Goal: Task Accomplishment & Management: Manage account settings

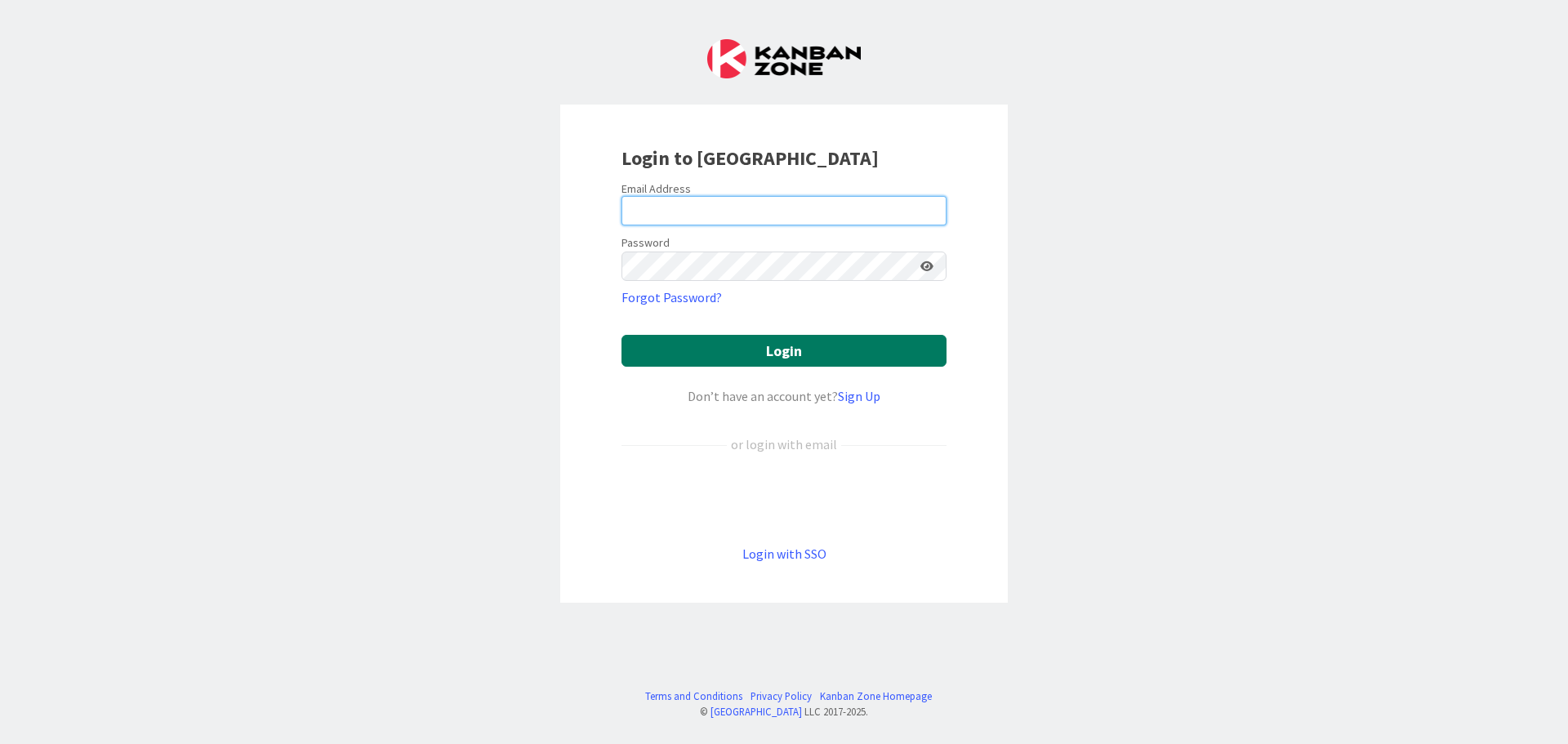
type input "[EMAIL_ADDRESS][DOMAIN_NAME]"
click at [750, 343] on button "Login" at bounding box center [784, 350] width 325 height 31
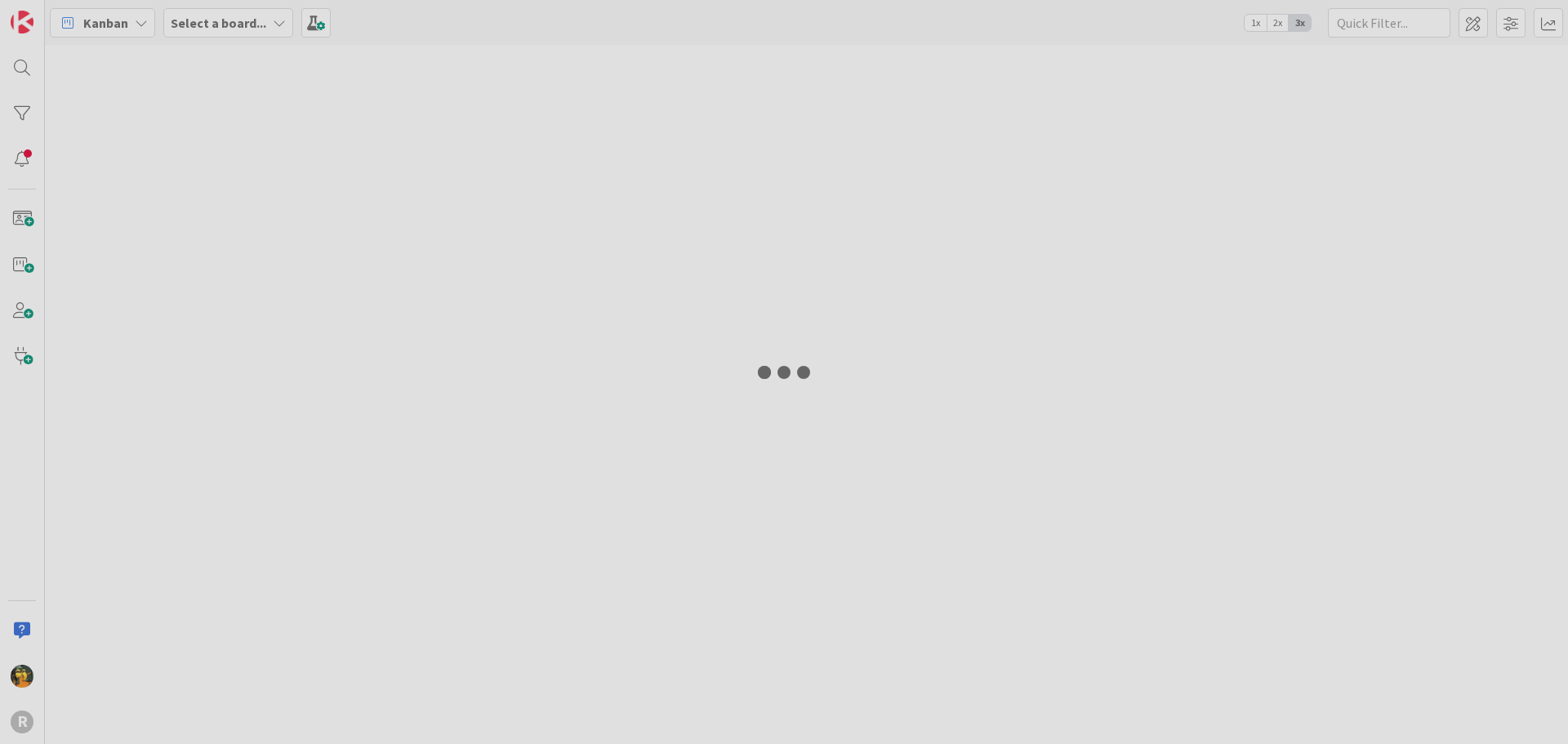
type input "hal"
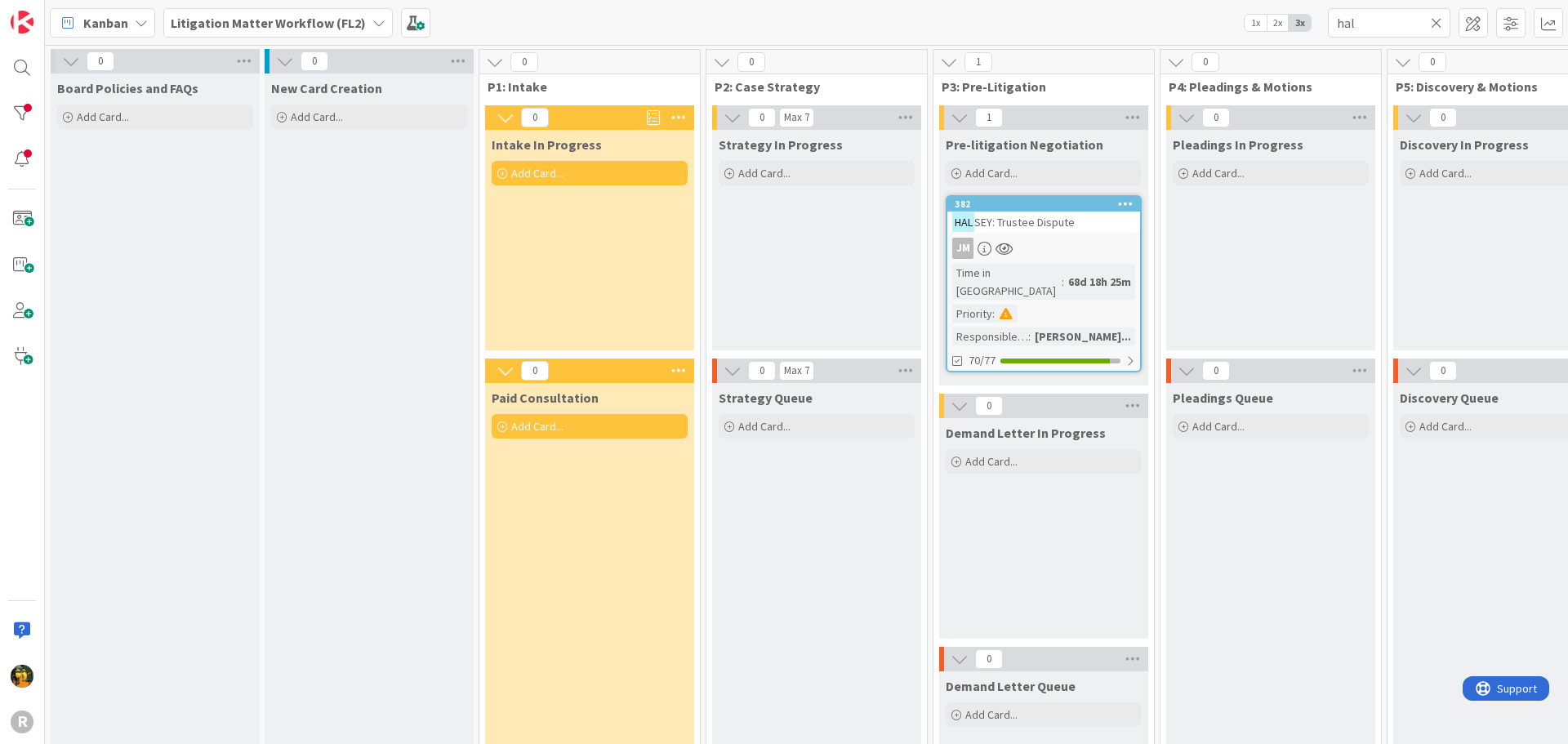
click at [67, 25] on icon at bounding box center [68, 23] width 21 height 21
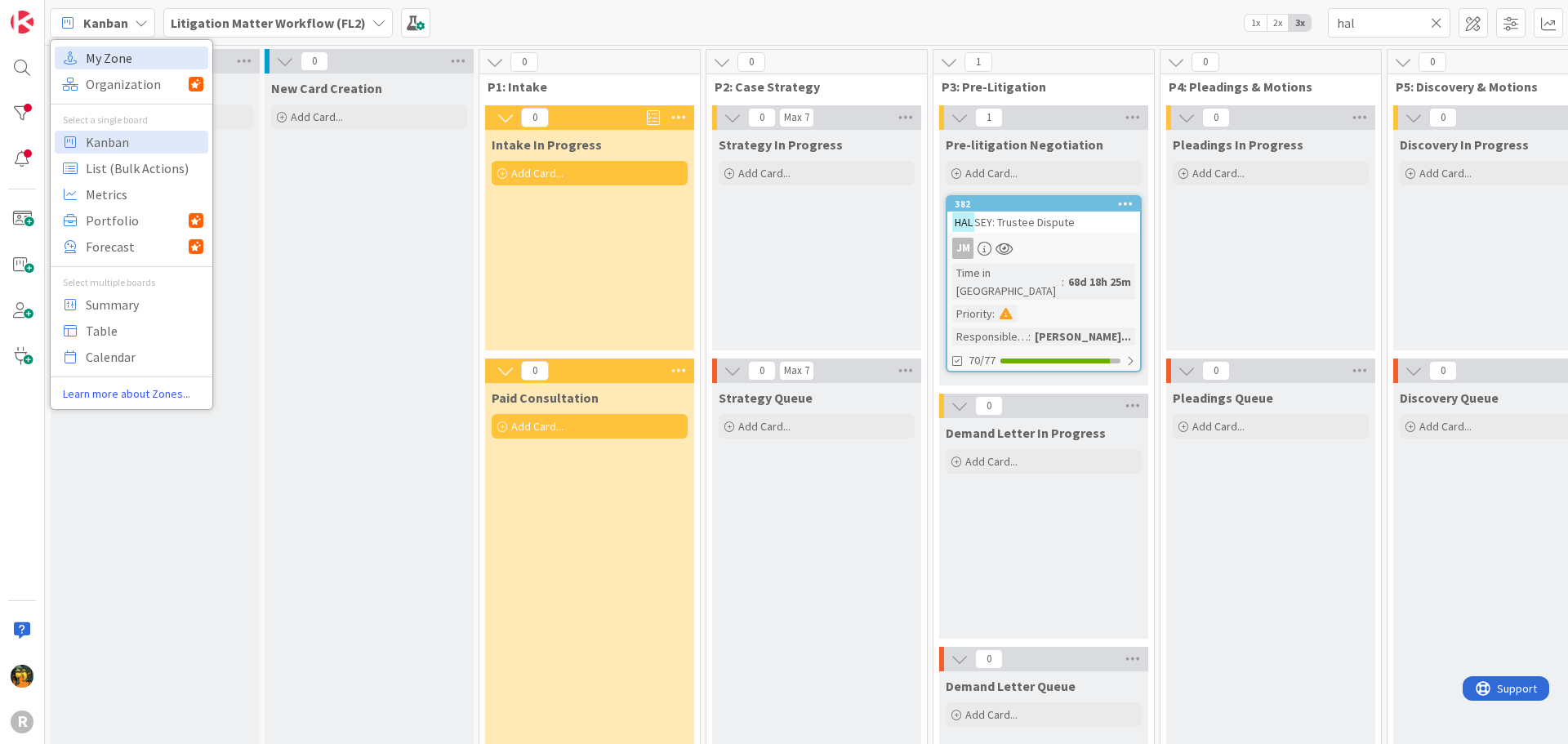
click at [108, 67] on span "My Zone" at bounding box center [144, 58] width 117 height 25
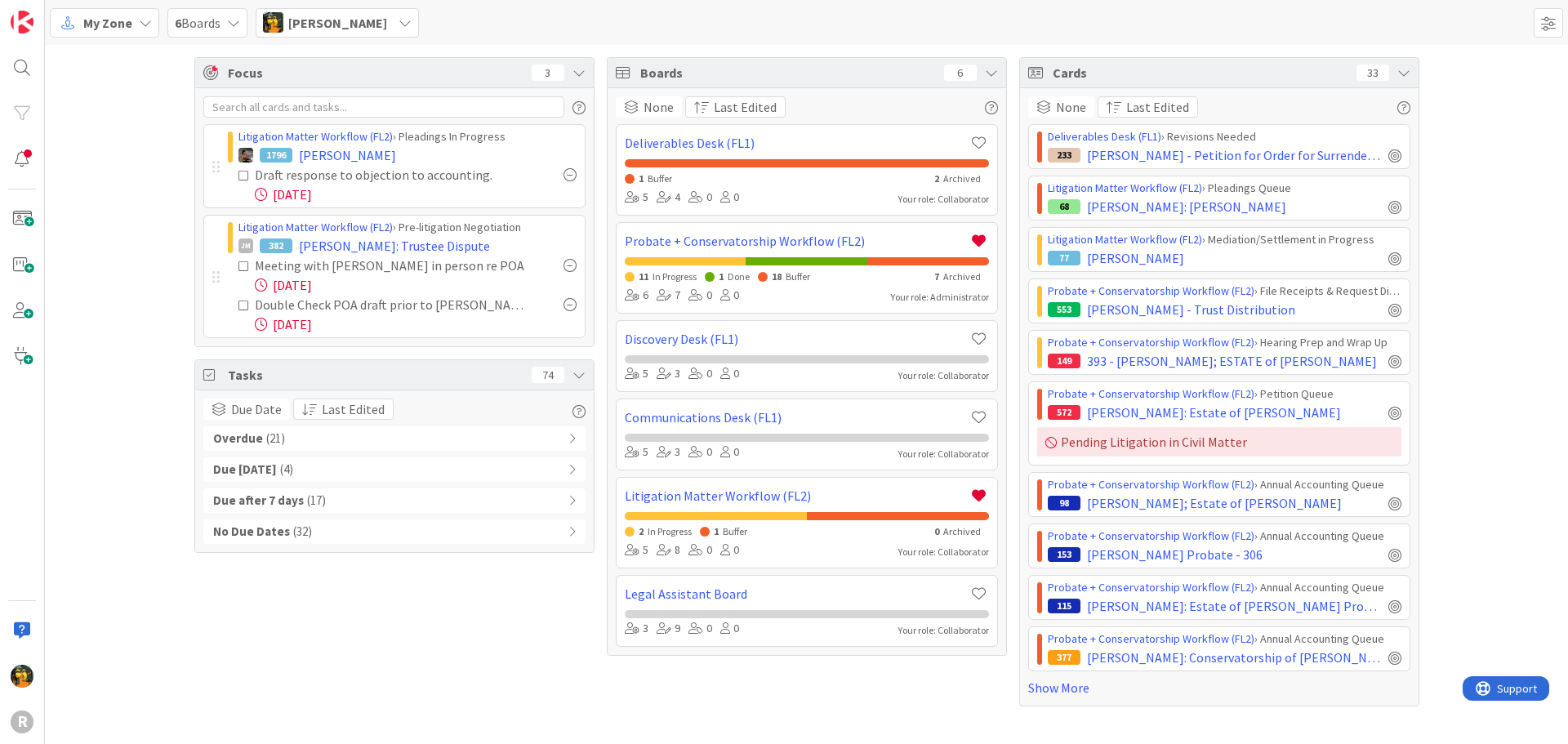
click at [330, 431] on div "Overdue ( 21 )" at bounding box center [394, 439] width 382 height 25
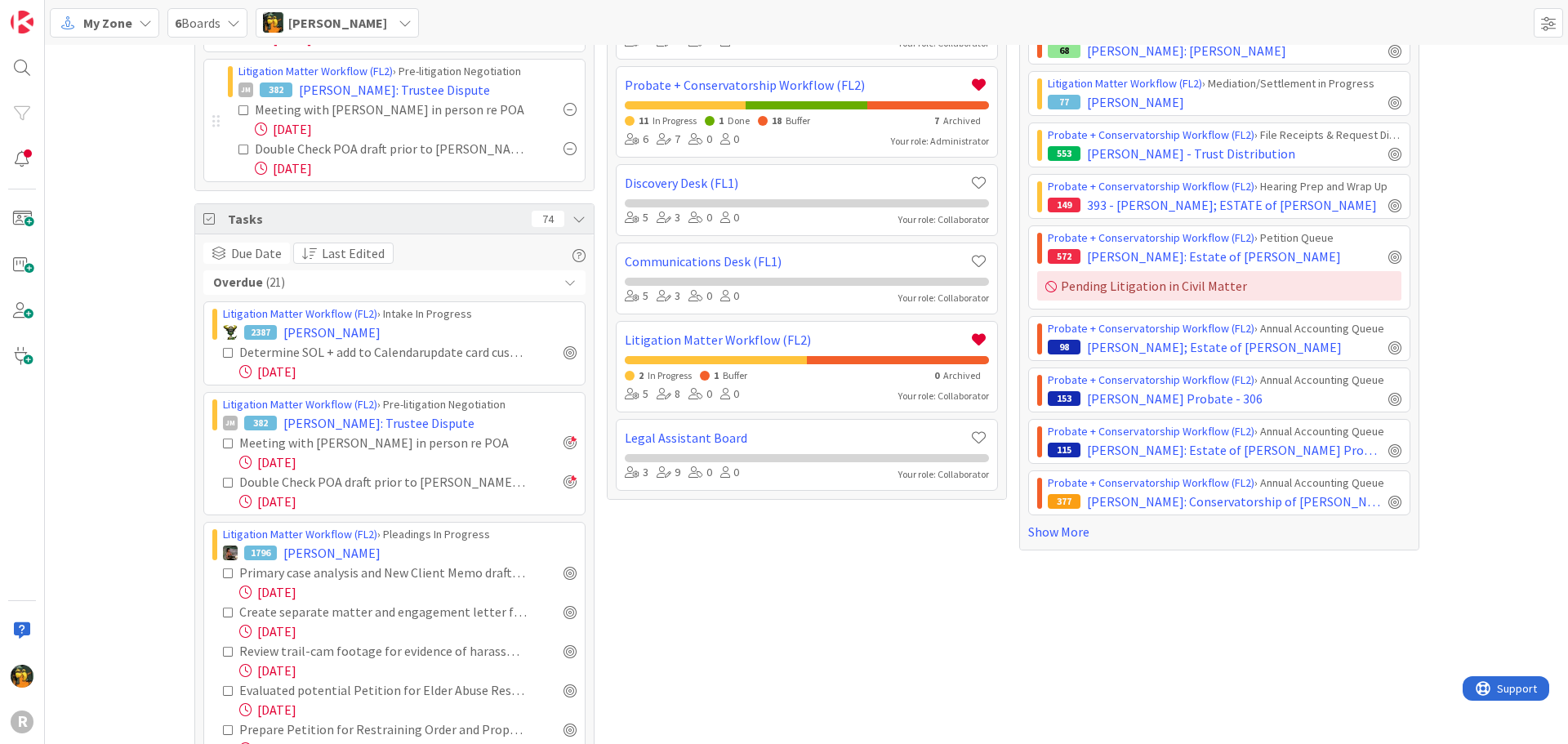
scroll to position [163, 0]
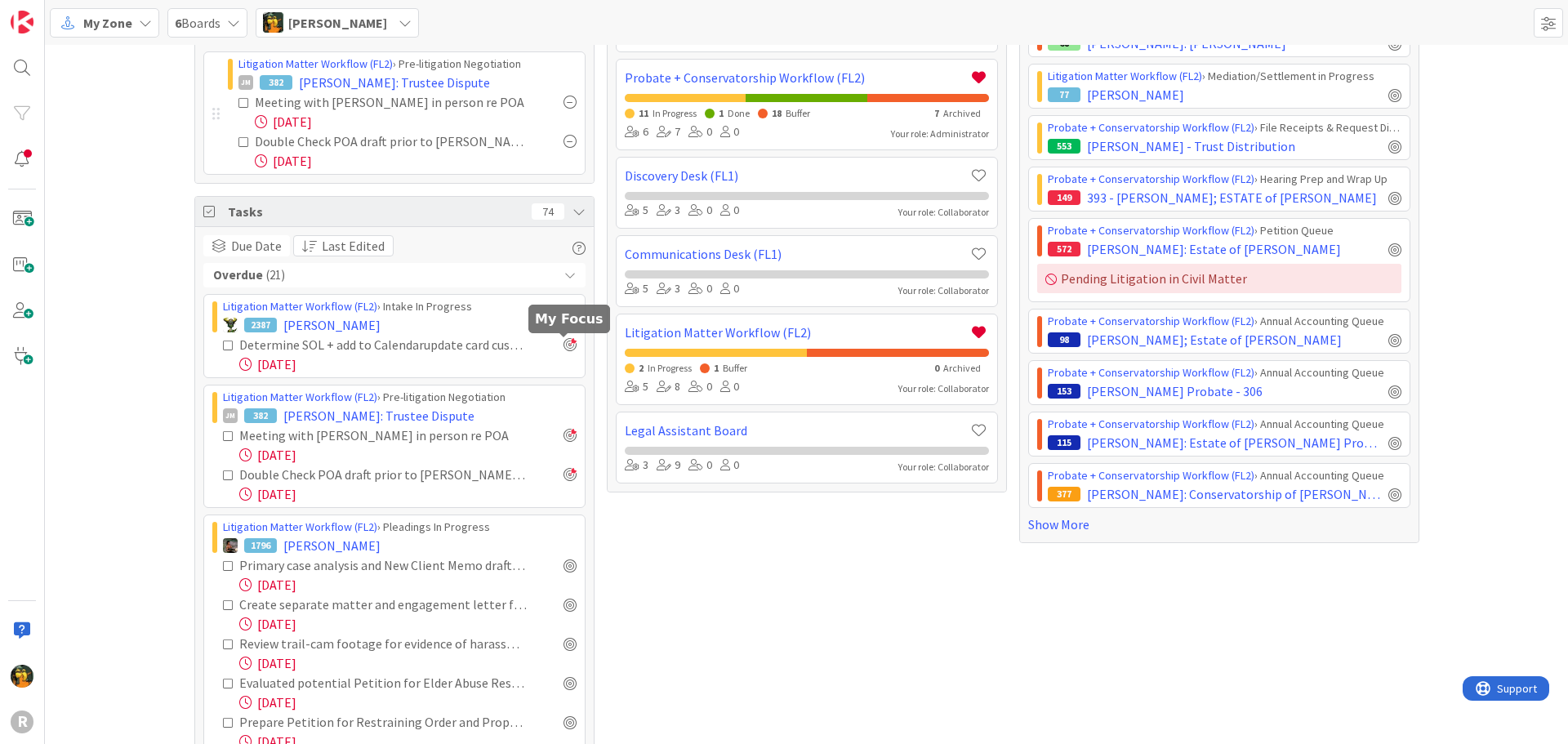
click at [563, 349] on div at bounding box center [570, 344] width 13 height 13
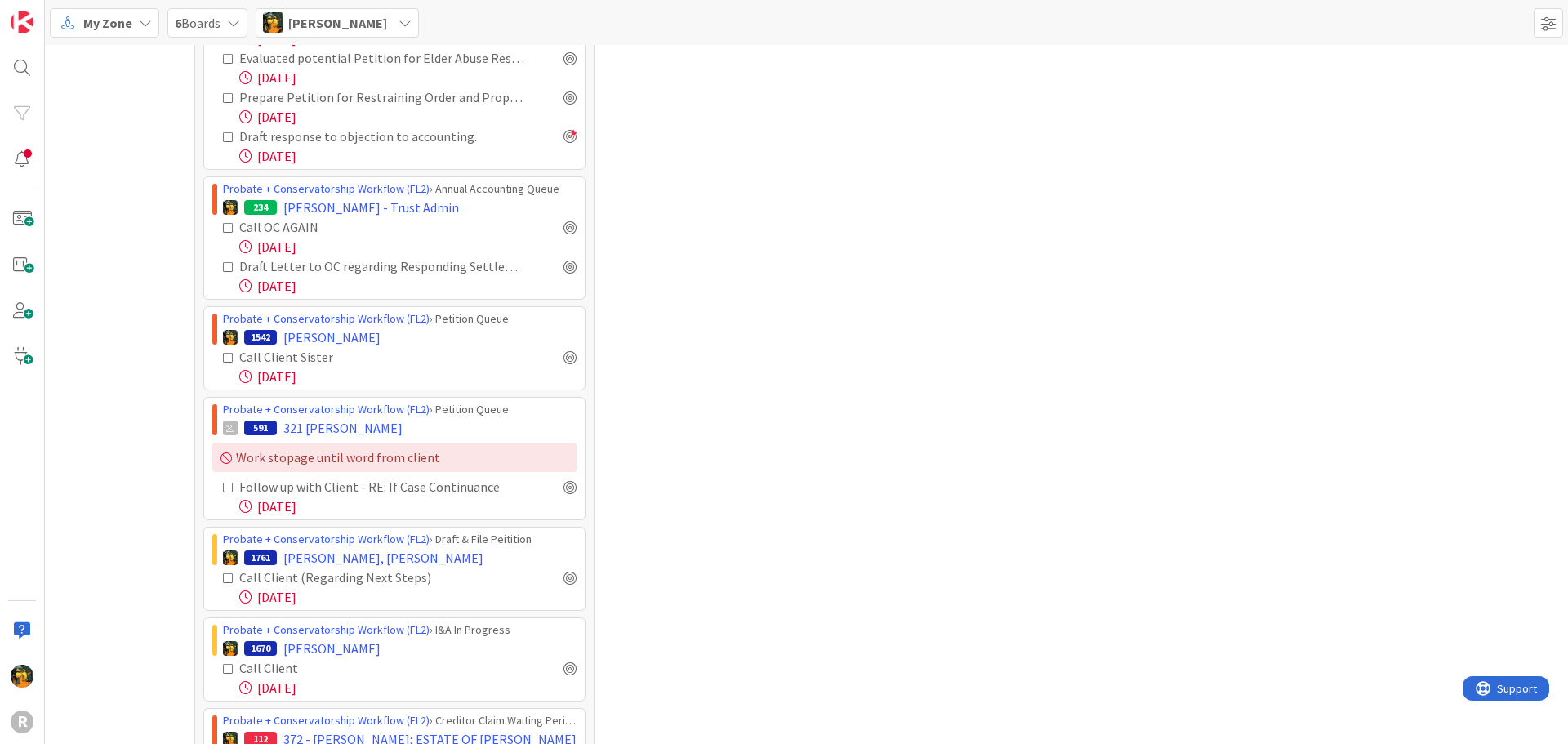
scroll to position [898, 0]
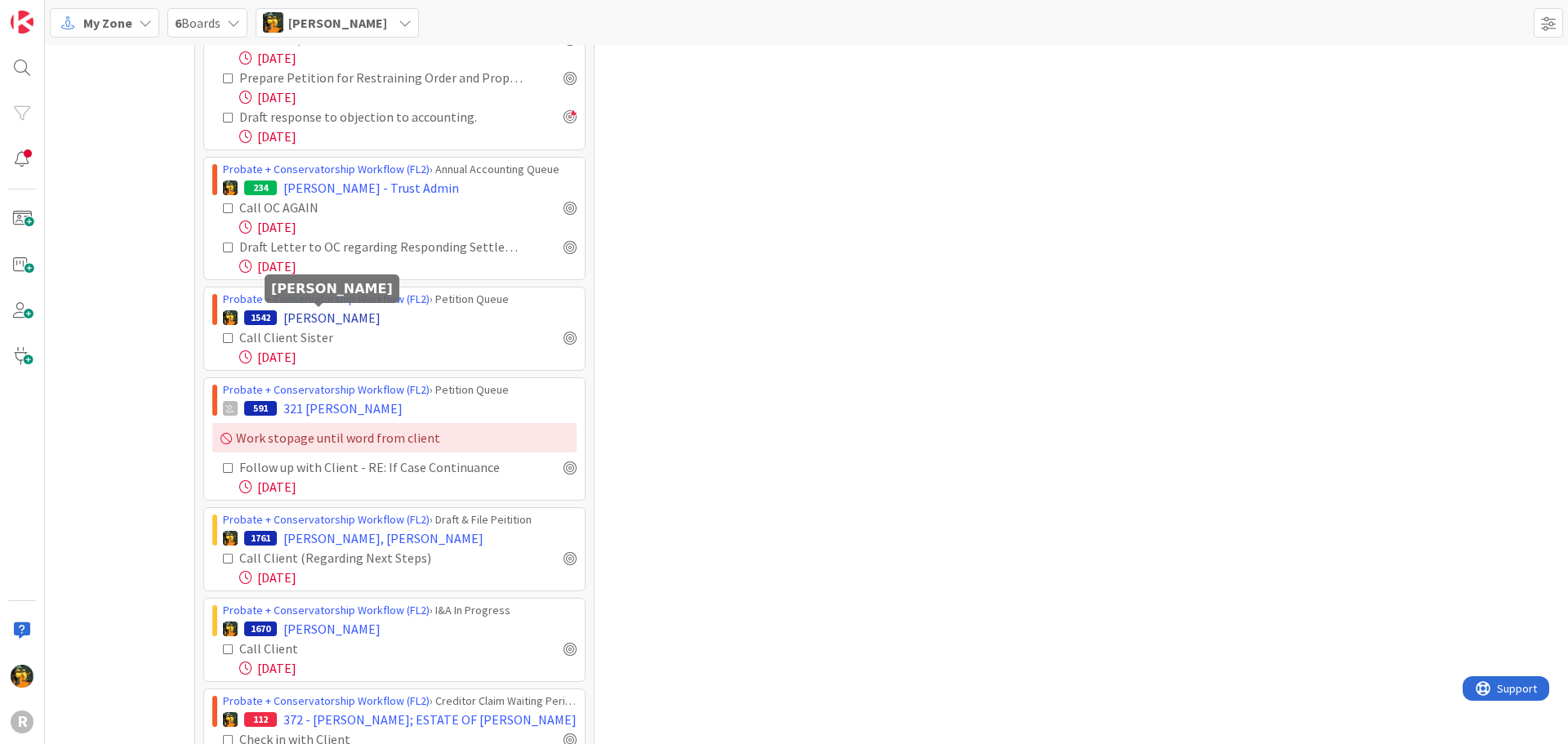
click at [322, 318] on span "[PERSON_NAME]" at bounding box center [332, 318] width 97 height 20
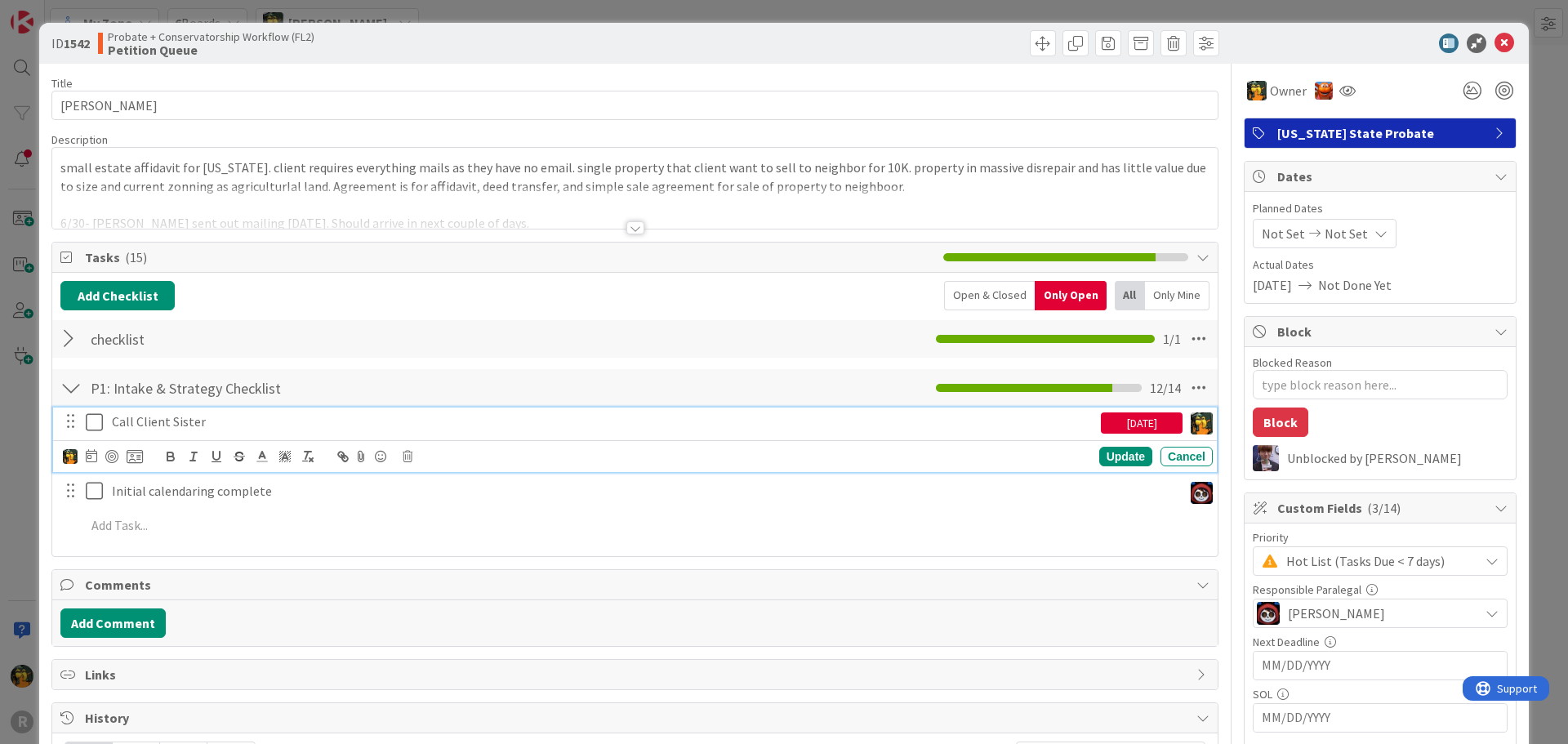
click at [157, 416] on p "Call Client Sister" at bounding box center [602, 422] width 982 height 19
click at [90, 456] on icon at bounding box center [92, 456] width 11 height 13
type textarea "x"
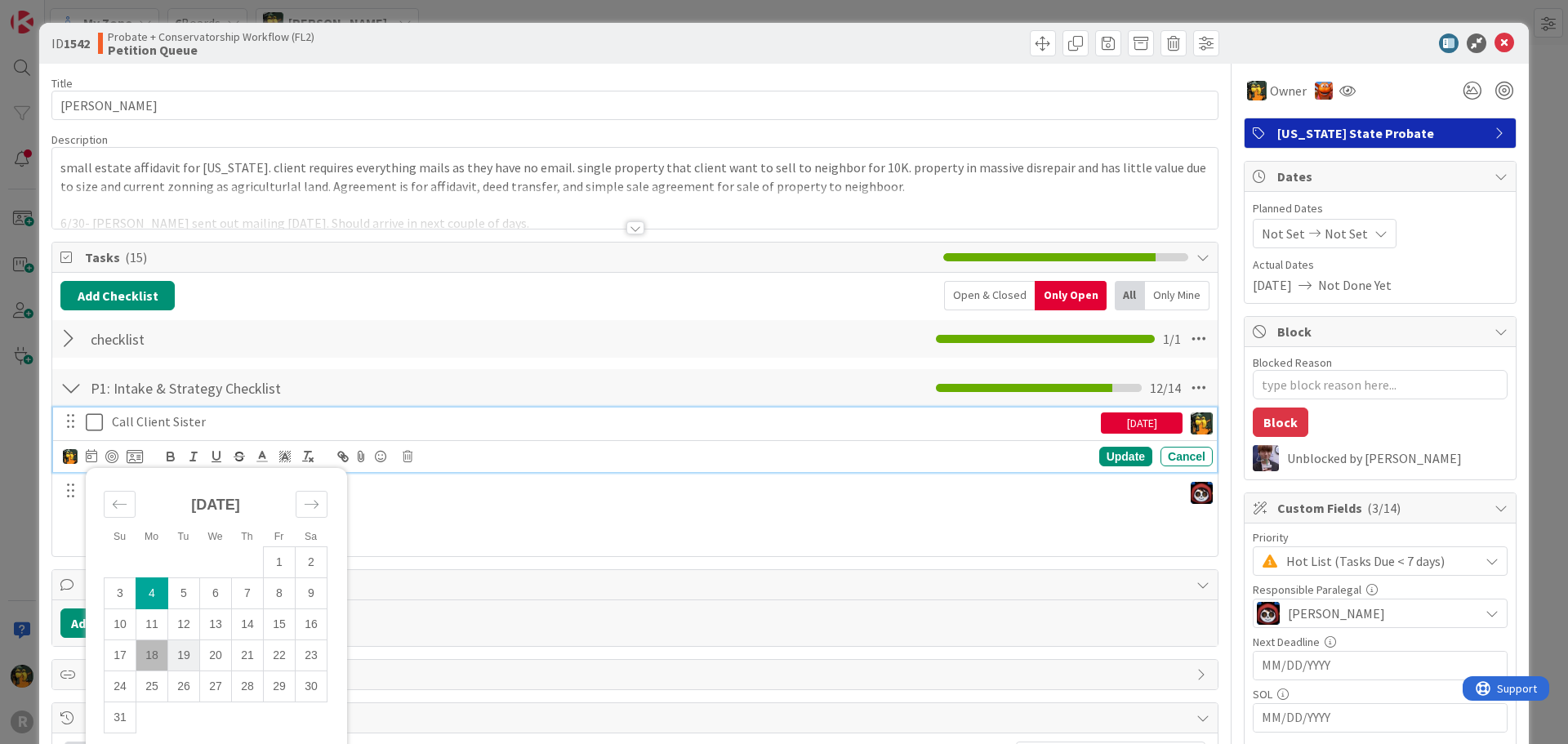
click at [181, 658] on td "19" at bounding box center [183, 654] width 31 height 31
type input "[DATE]"
click at [1114, 461] on div "Update" at bounding box center [1126, 456] width 53 height 20
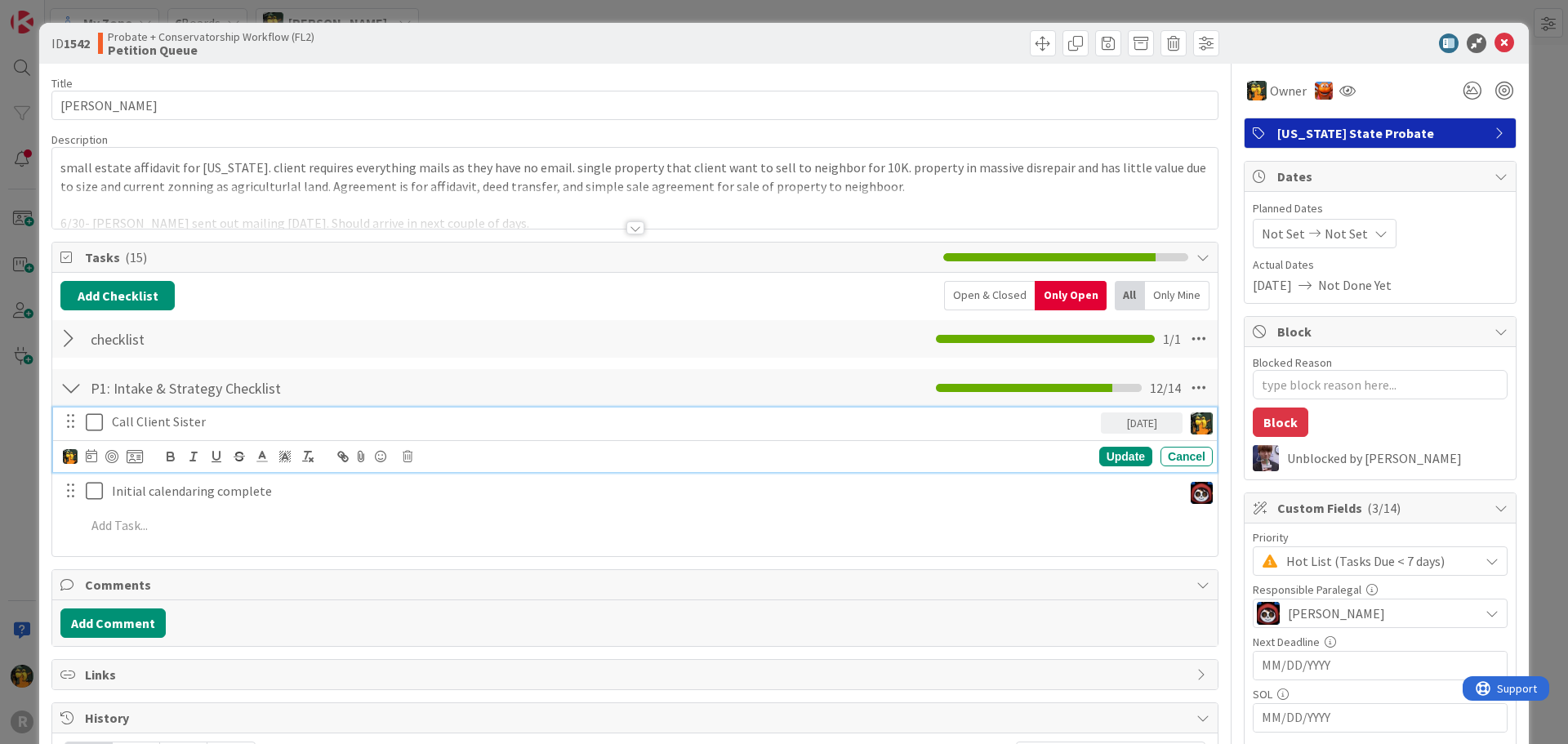
click at [291, 424] on p "Call Client Sister" at bounding box center [602, 422] width 982 height 19
click at [107, 457] on div at bounding box center [112, 457] width 13 height 13
click at [1099, 465] on div "Update" at bounding box center [1126, 457] width 53 height 20
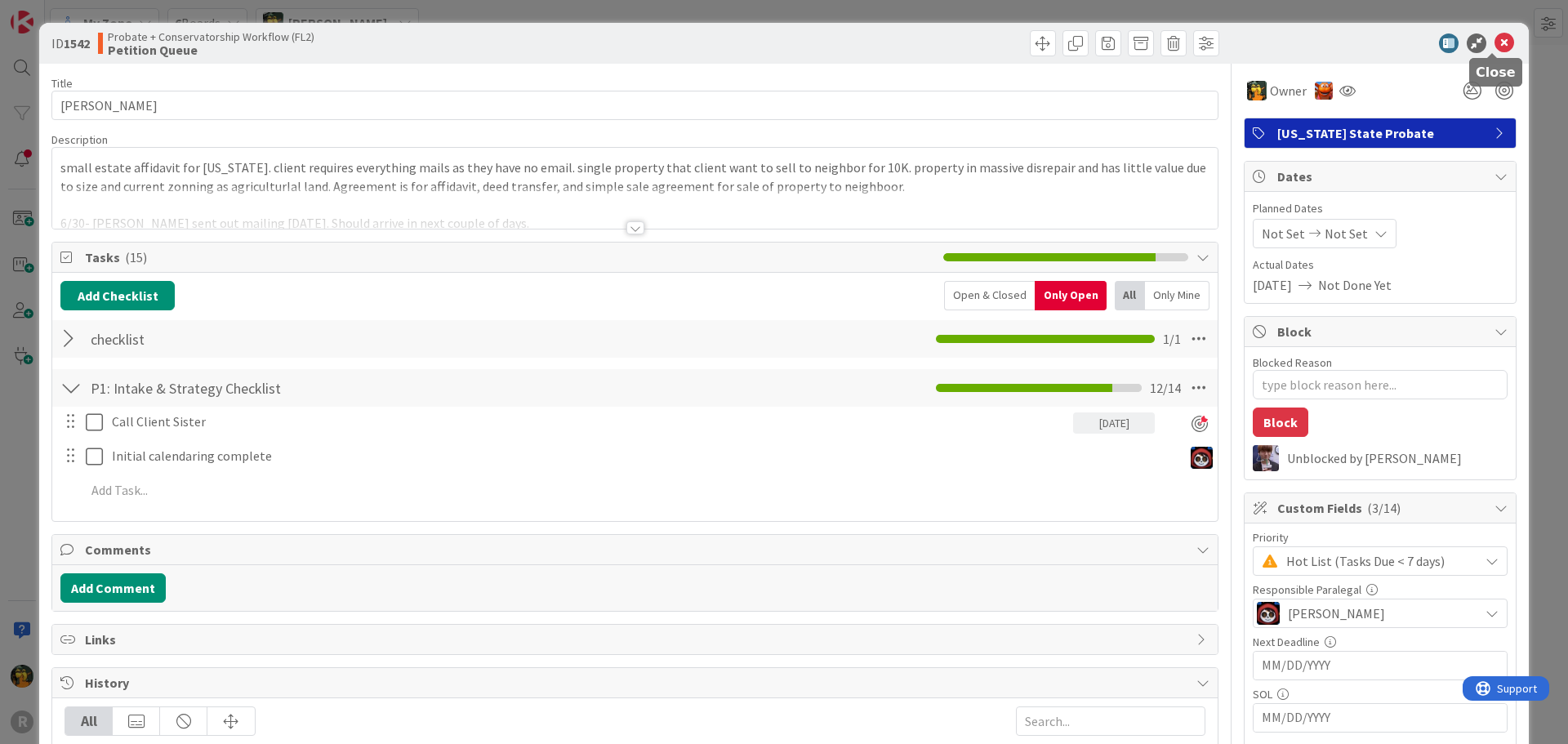
click at [1495, 36] on icon at bounding box center [1504, 43] width 20 height 20
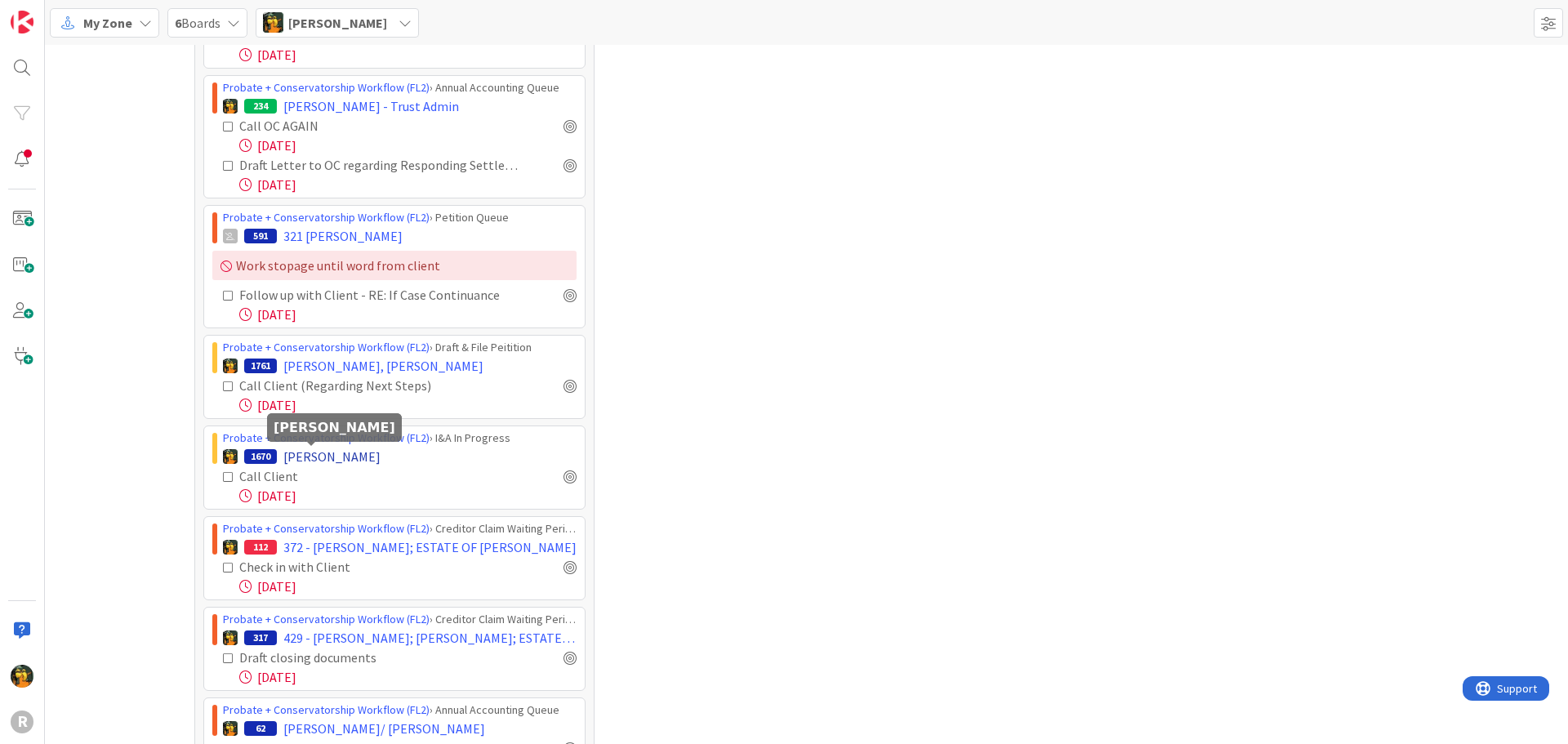
click at [318, 460] on span "[PERSON_NAME]" at bounding box center [332, 456] width 97 height 20
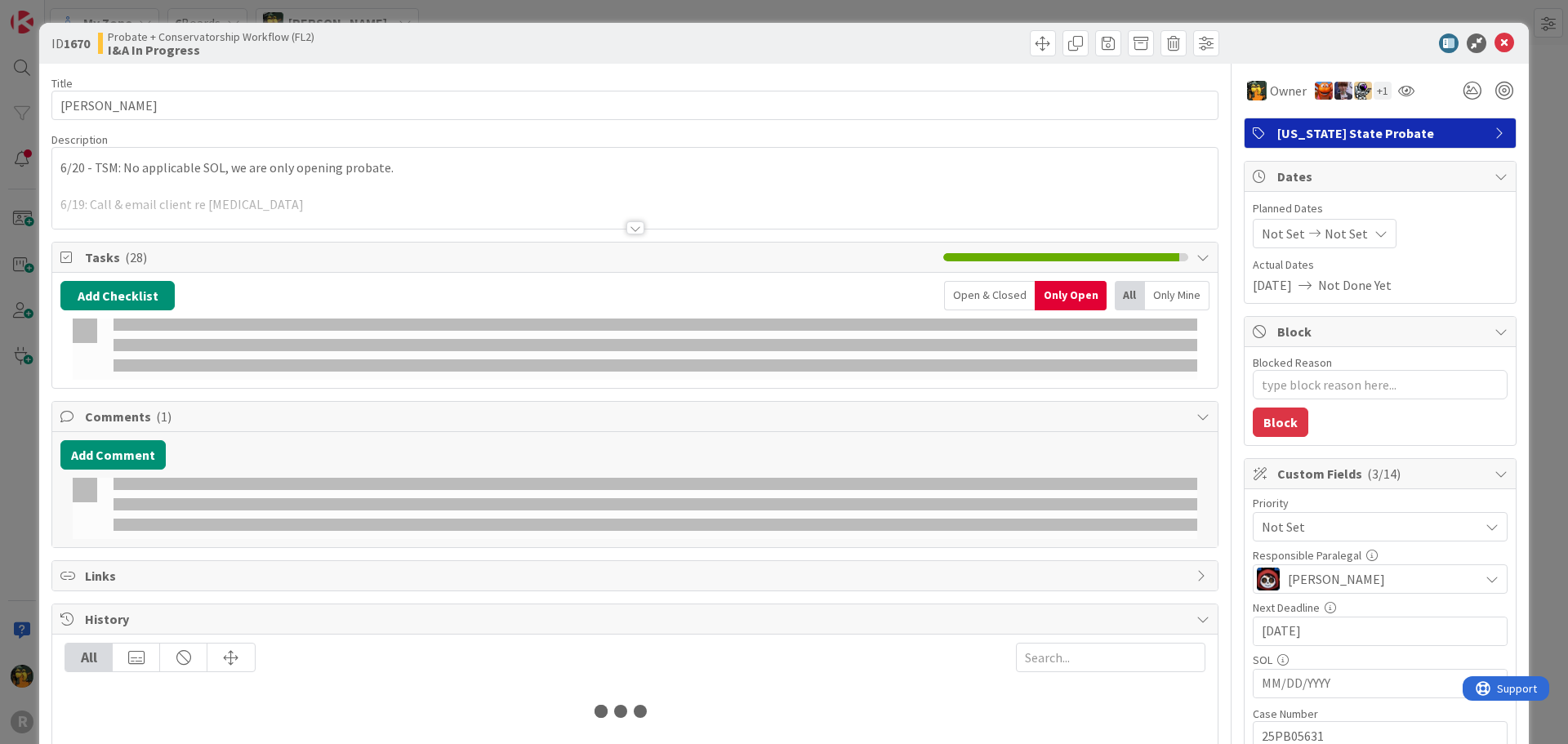
type textarea "x"
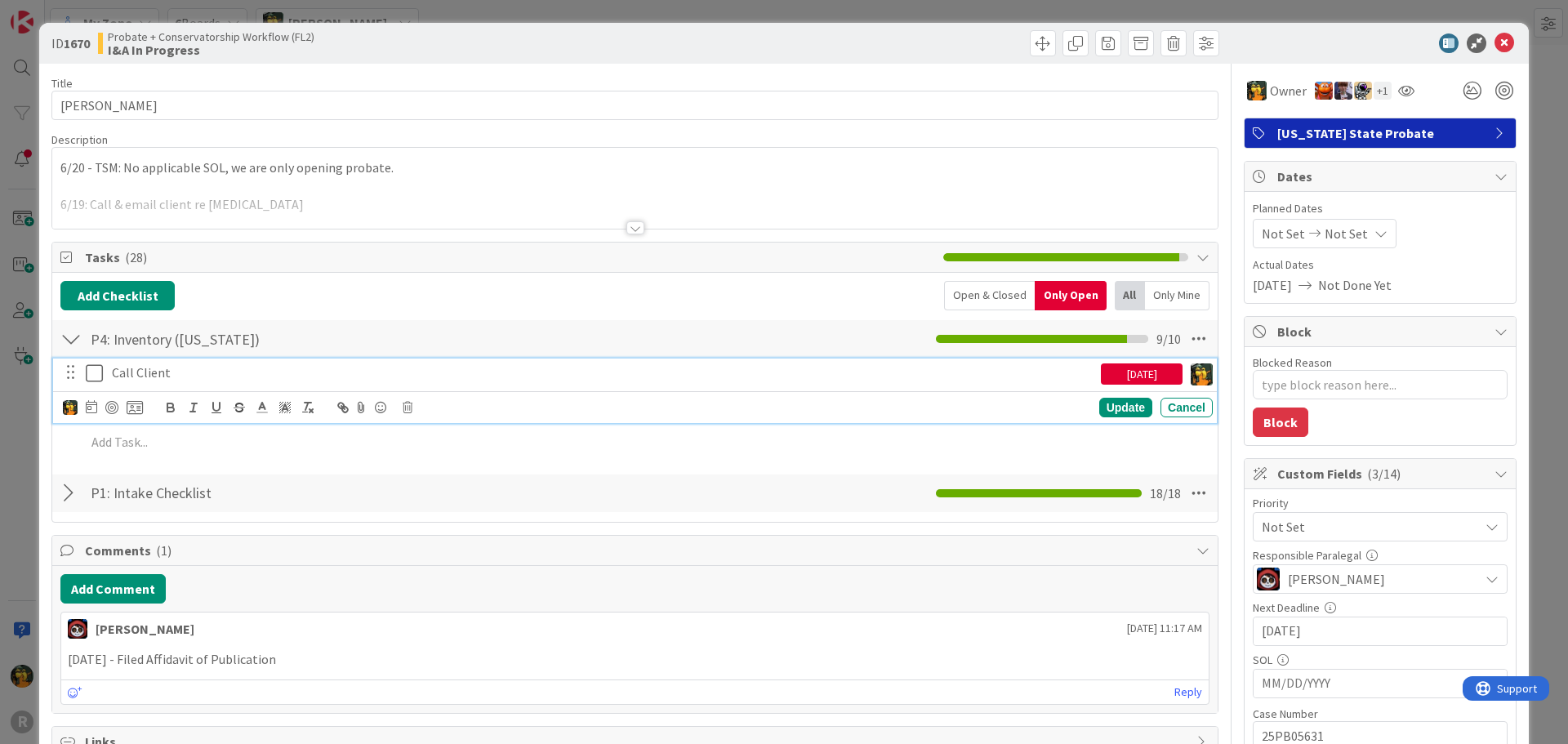
click at [181, 372] on p "Call Client" at bounding box center [602, 373] width 982 height 19
drag, startPoint x: 178, startPoint y: 371, endPoint x: 99, endPoint y: 367, distance: 79.1
click at [99, 367] on div "Call Client [DATE]" at bounding box center [636, 373] width 1153 height 29
click at [1155, 376] on div "[DATE]" at bounding box center [1142, 374] width 82 height 21
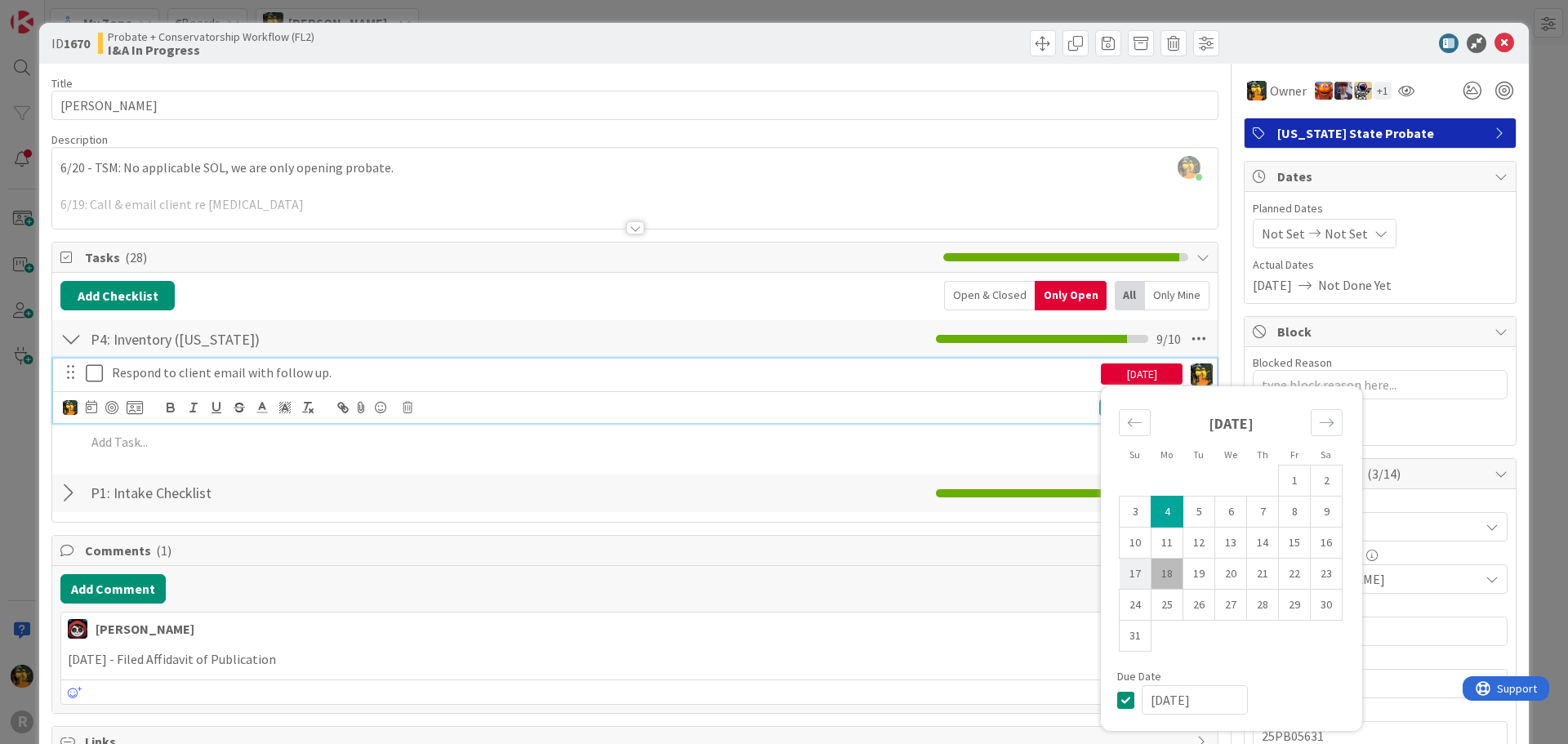
drag, startPoint x: 1152, startPoint y: 574, endPoint x: 1135, endPoint y: 568, distance: 18.0
click at [1152, 573] on td "18" at bounding box center [1167, 573] width 31 height 31
type input "[DATE]"
click at [110, 405] on div at bounding box center [112, 407] width 13 height 13
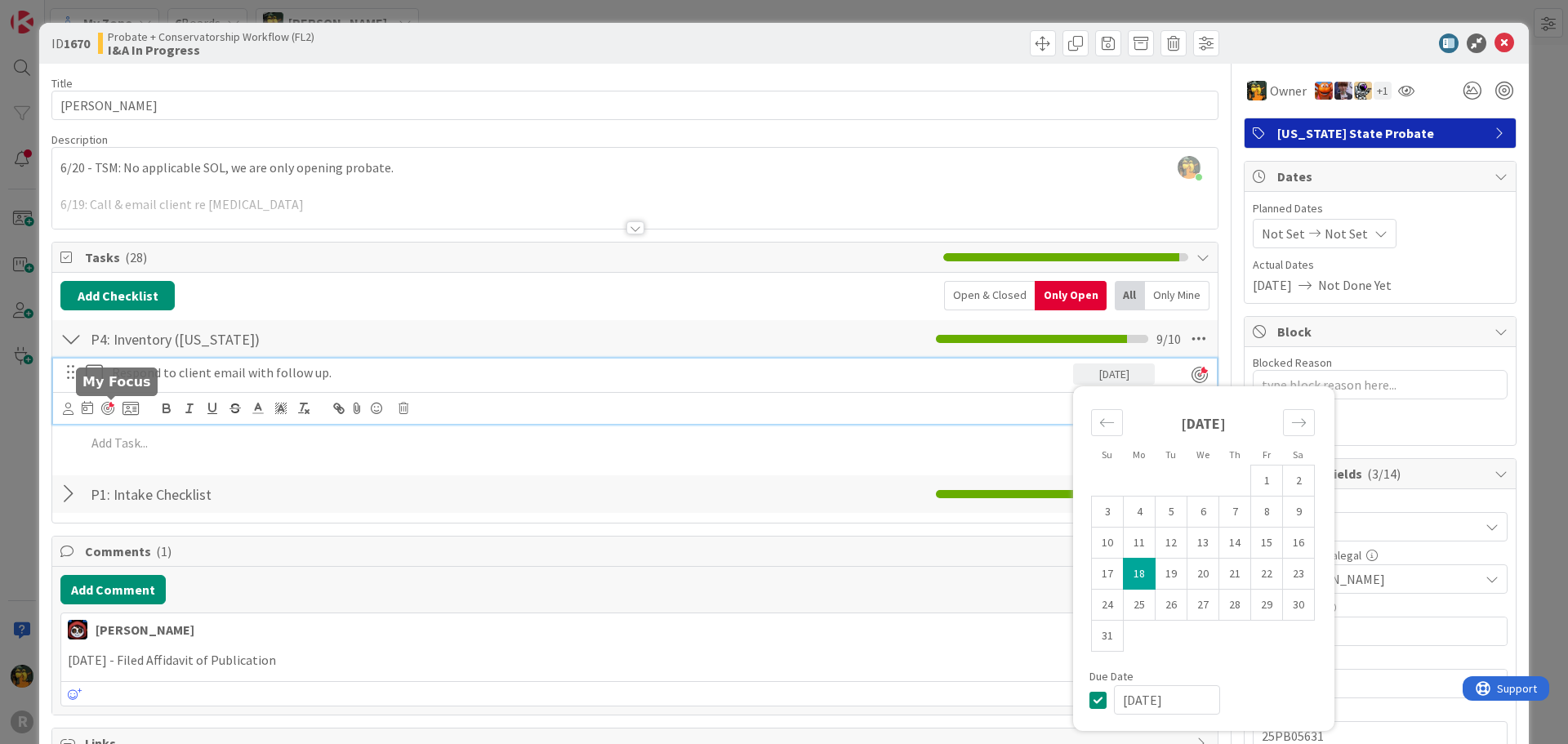
scroll to position [1161, 0]
click at [694, 341] on div "P4: Inventory ([US_STATE]) Checklist Name 22 / 64 P4: Inventory ([US_STATE]) 9 …" at bounding box center [635, 338] width 1165 height 37
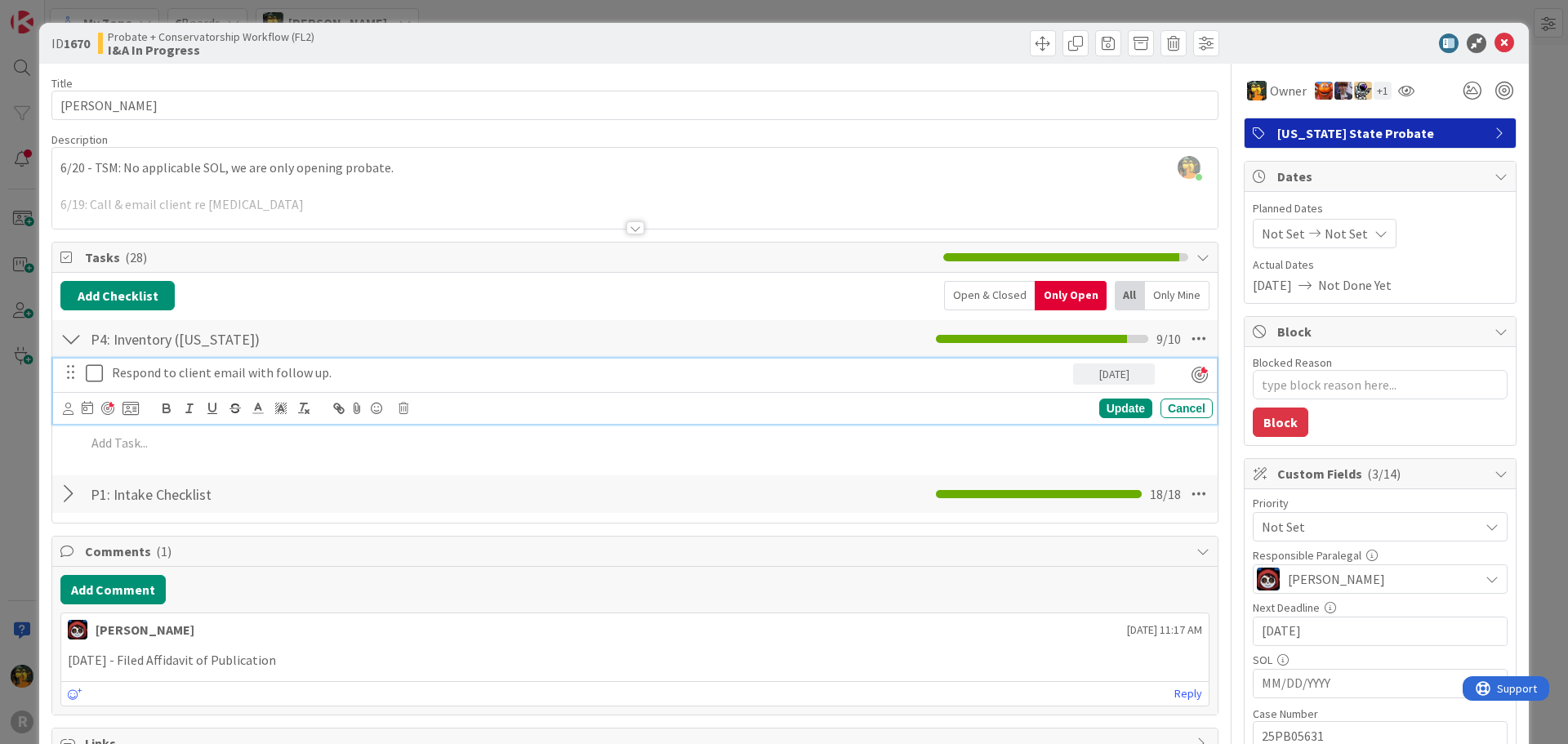
click at [728, 379] on p "Respond to client email with follow up." at bounding box center [589, 373] width 954 height 19
click at [65, 413] on icon at bounding box center [68, 408] width 10 height 12
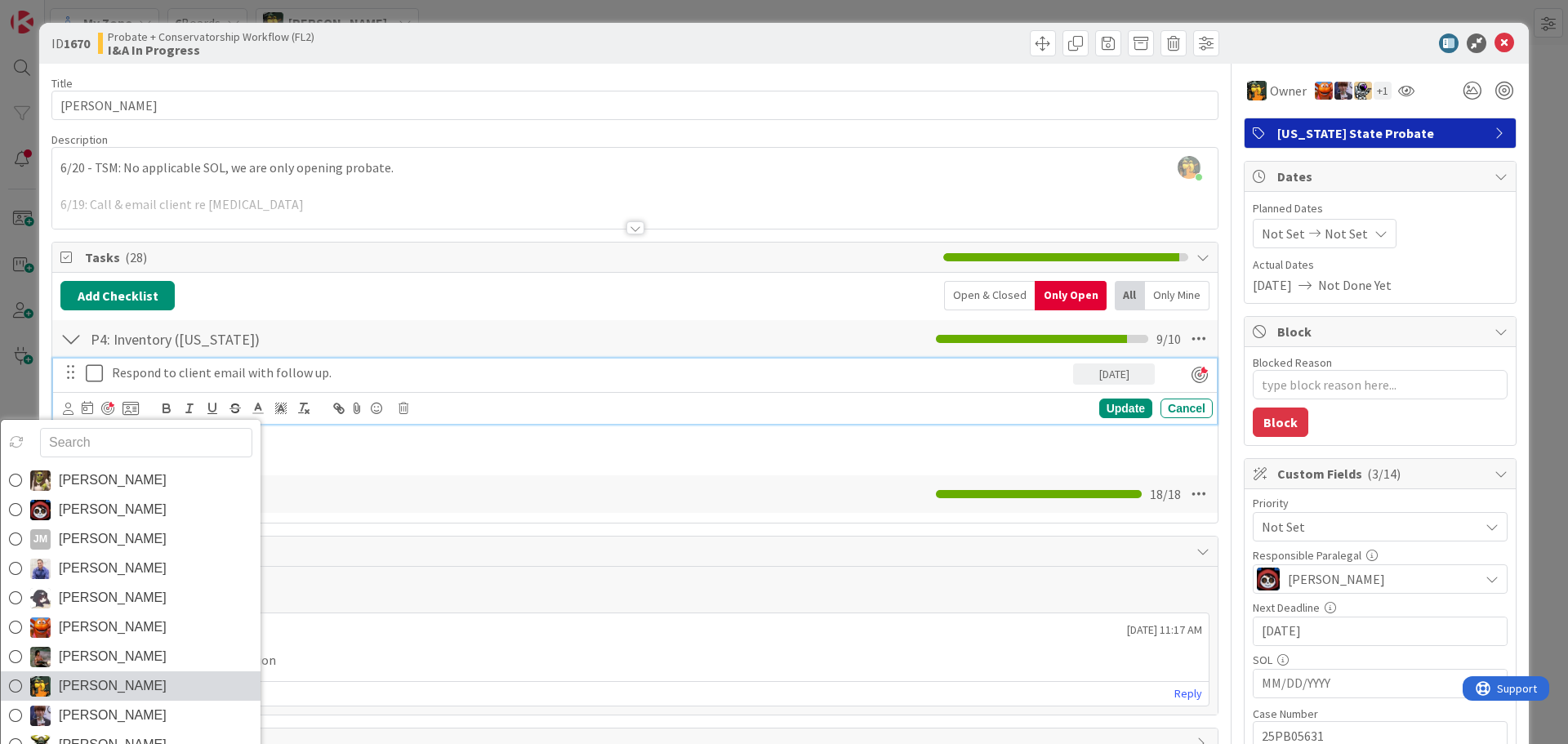
click at [77, 697] on span "[PERSON_NAME]" at bounding box center [113, 686] width 108 height 25
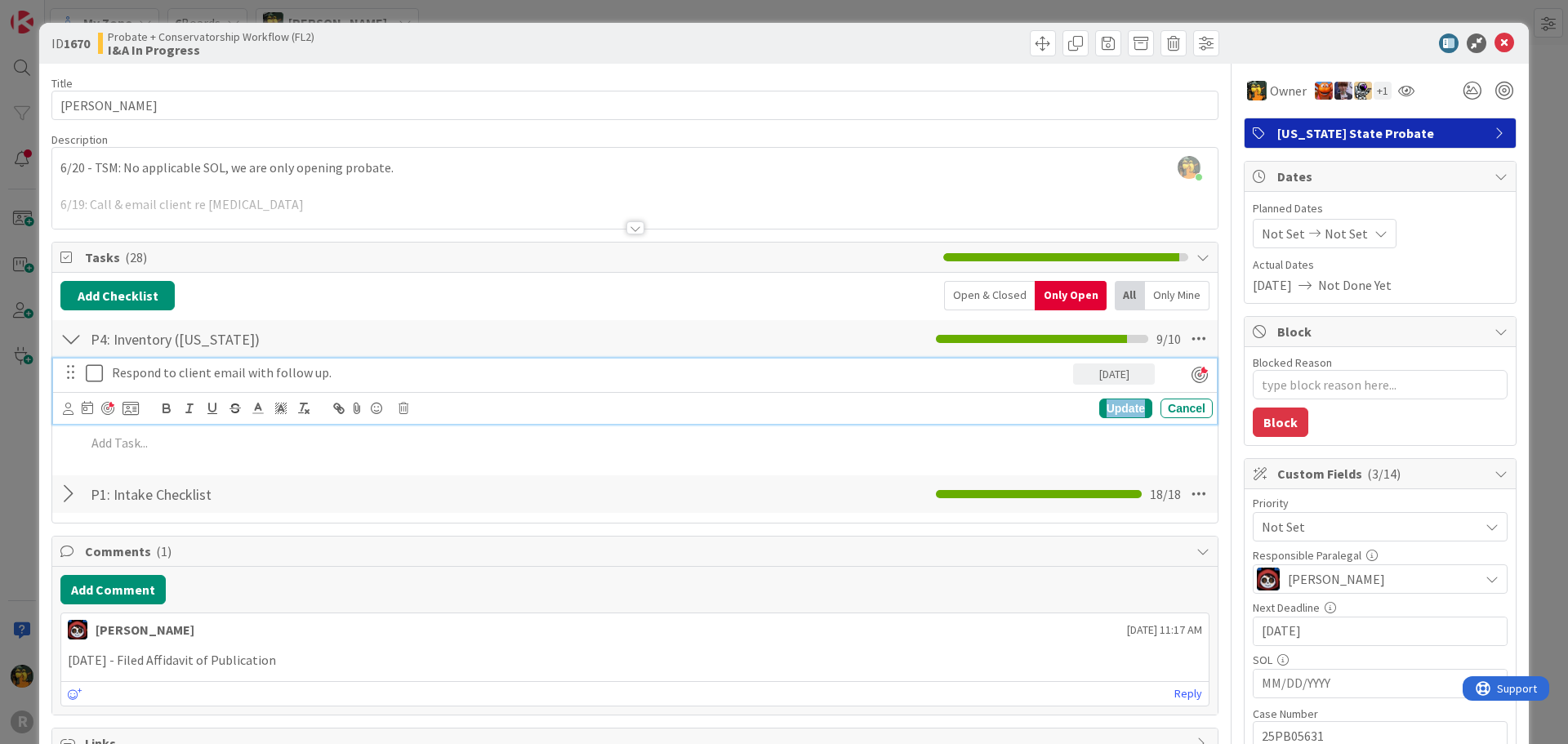
click at [1110, 404] on div "Update" at bounding box center [1126, 408] width 53 height 20
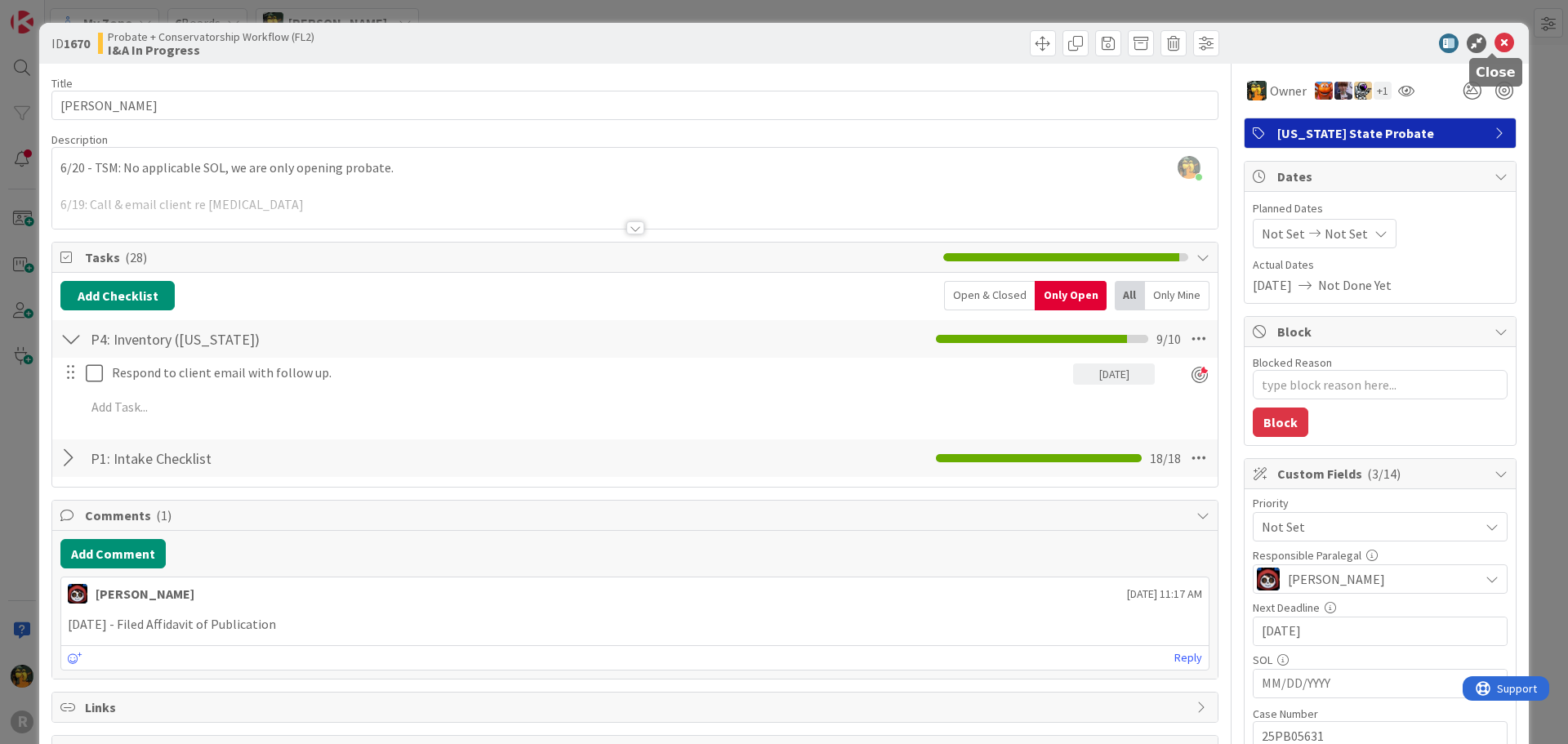
click at [1495, 36] on icon at bounding box center [1504, 43] width 20 height 20
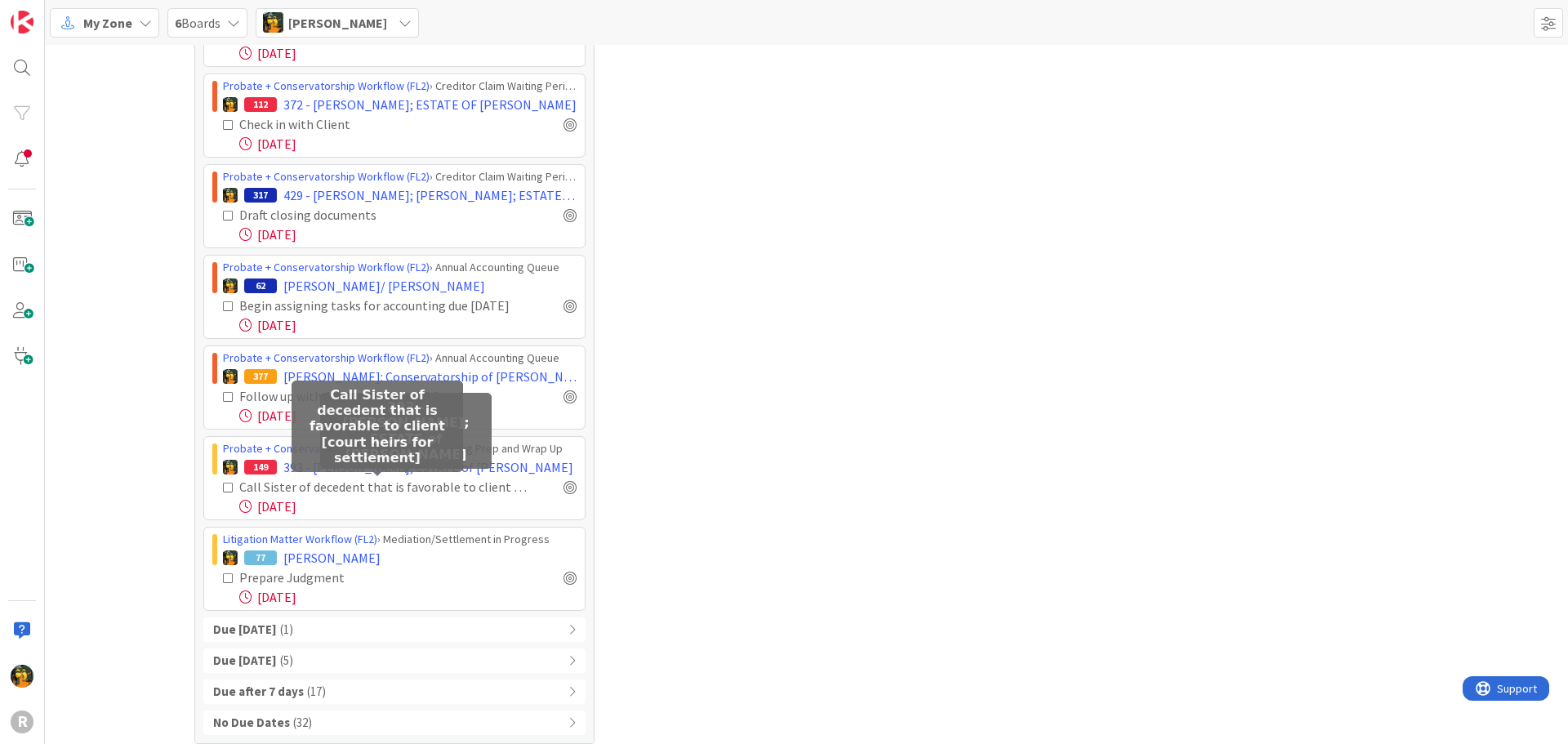
scroll to position [1525, 0]
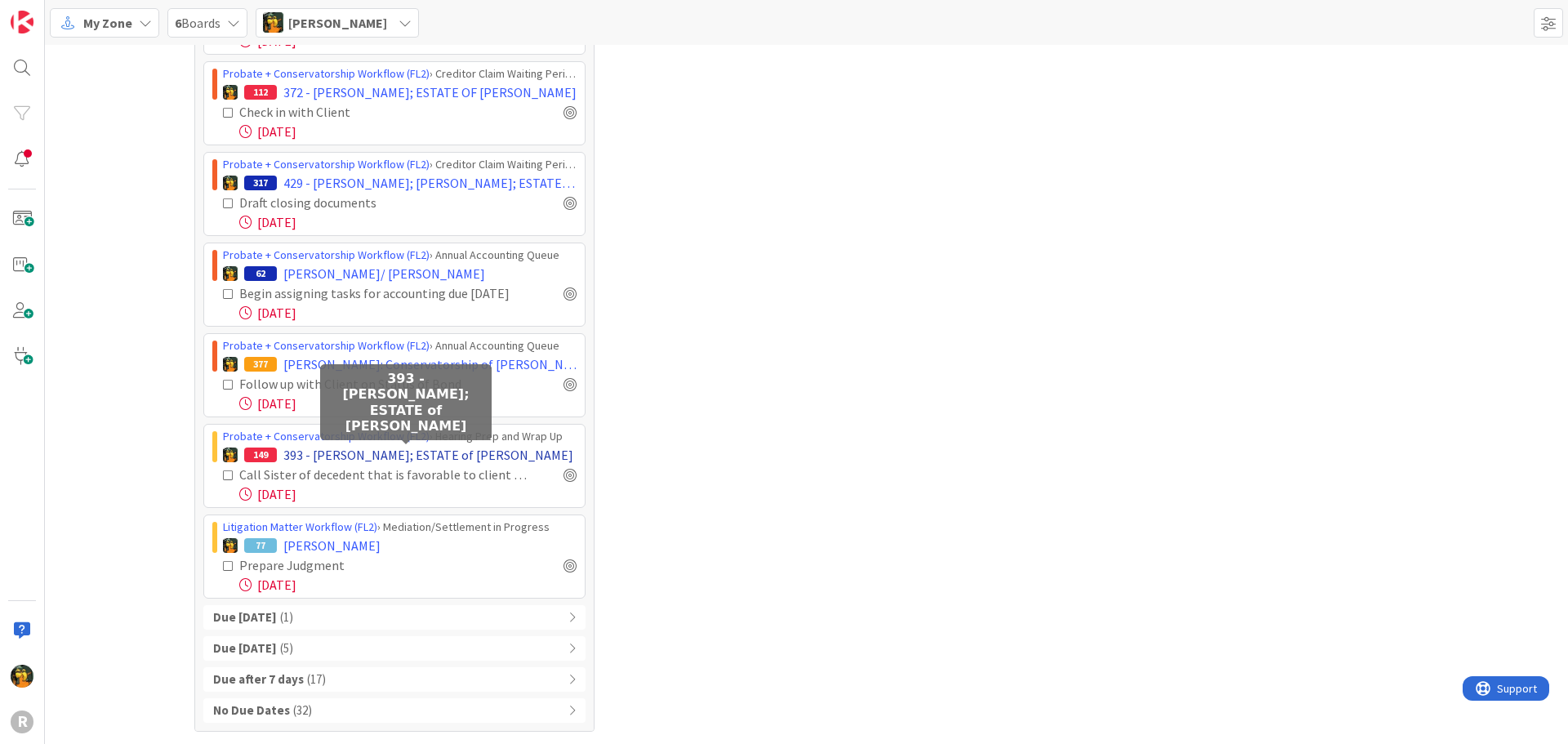
click at [369, 456] on span "393 - [PERSON_NAME]; ESTATE of [PERSON_NAME]" at bounding box center [429, 454] width 290 height 20
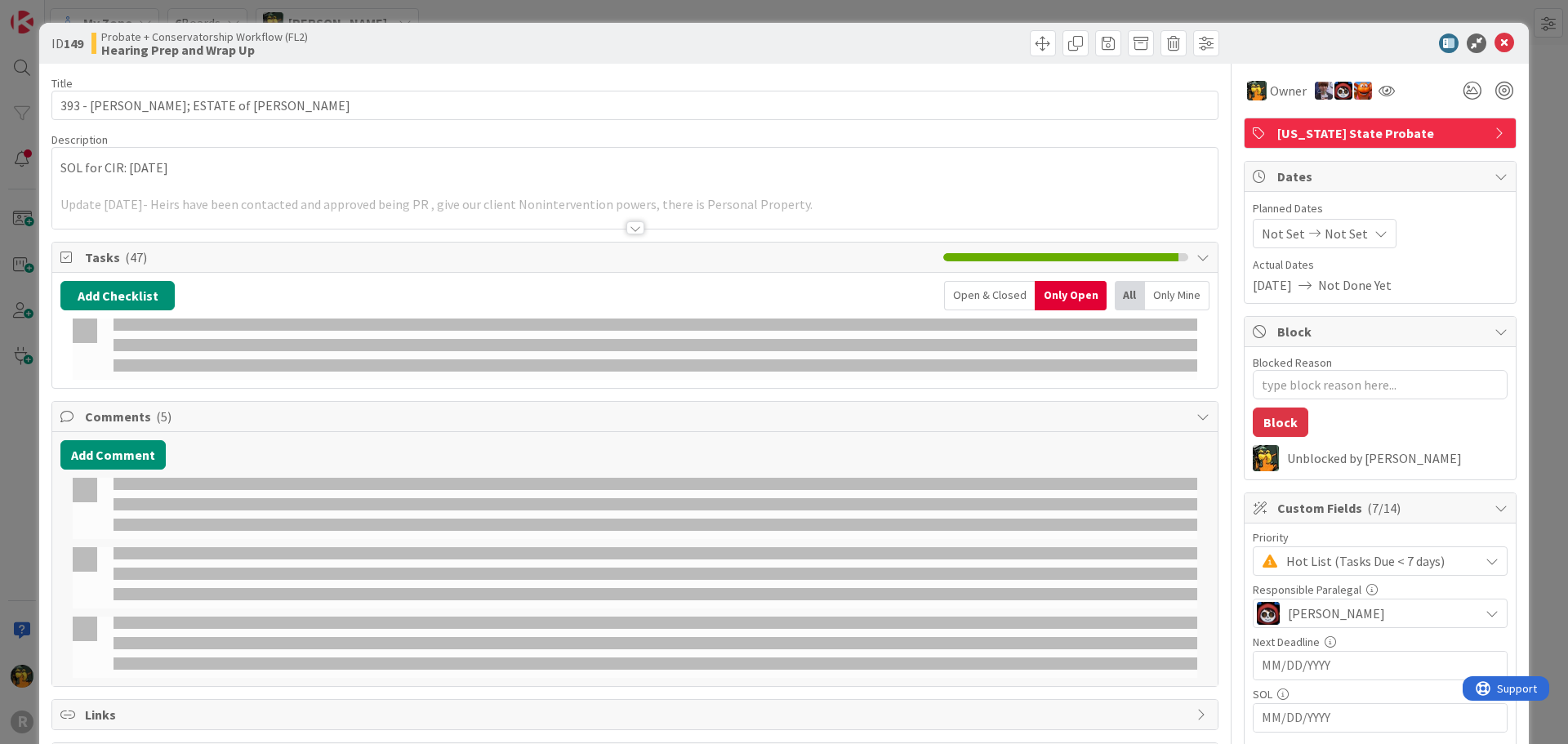
type textarea "x"
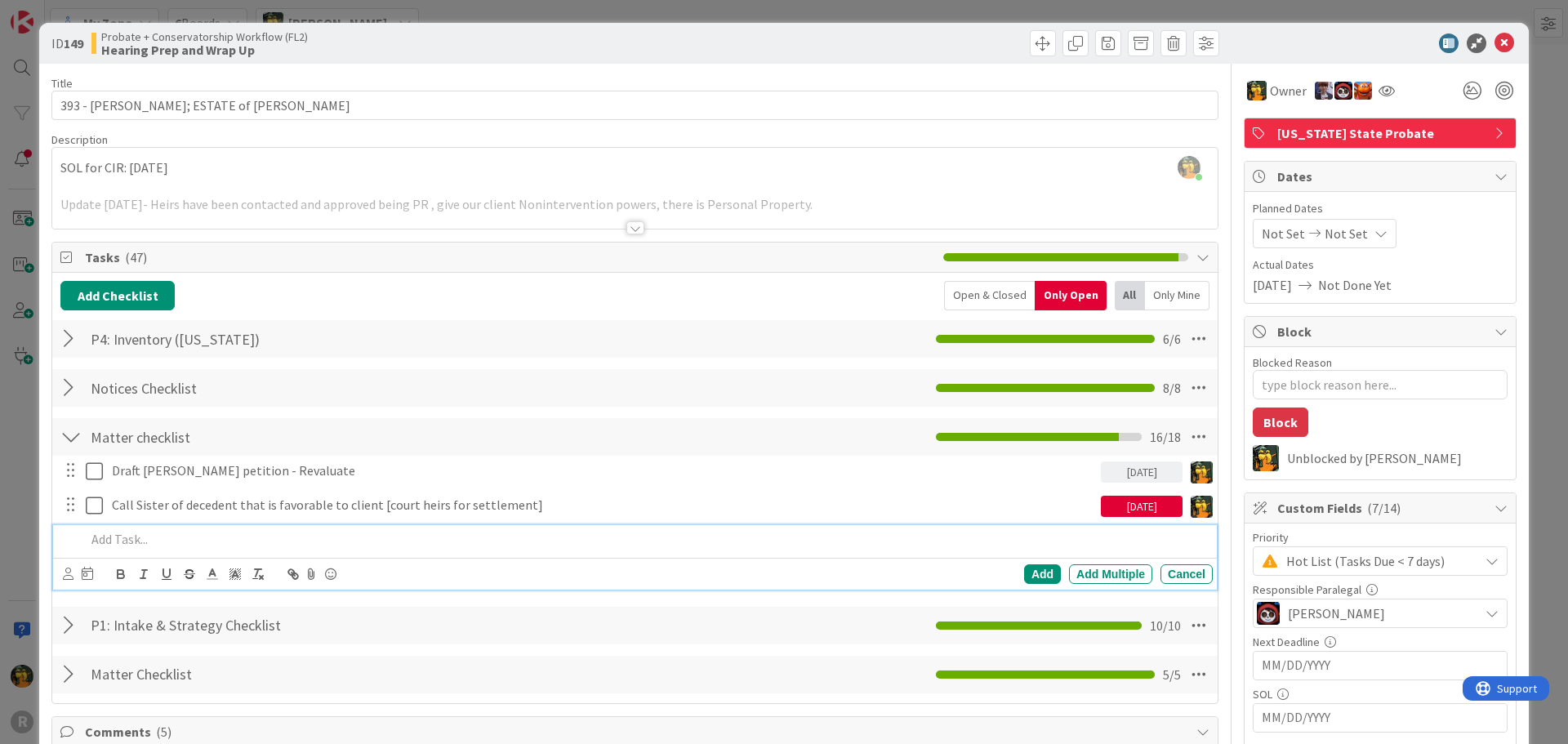
click at [141, 542] on p at bounding box center [646, 539] width 1120 height 19
click at [67, 578] on icon at bounding box center [68, 573] width 10 height 12
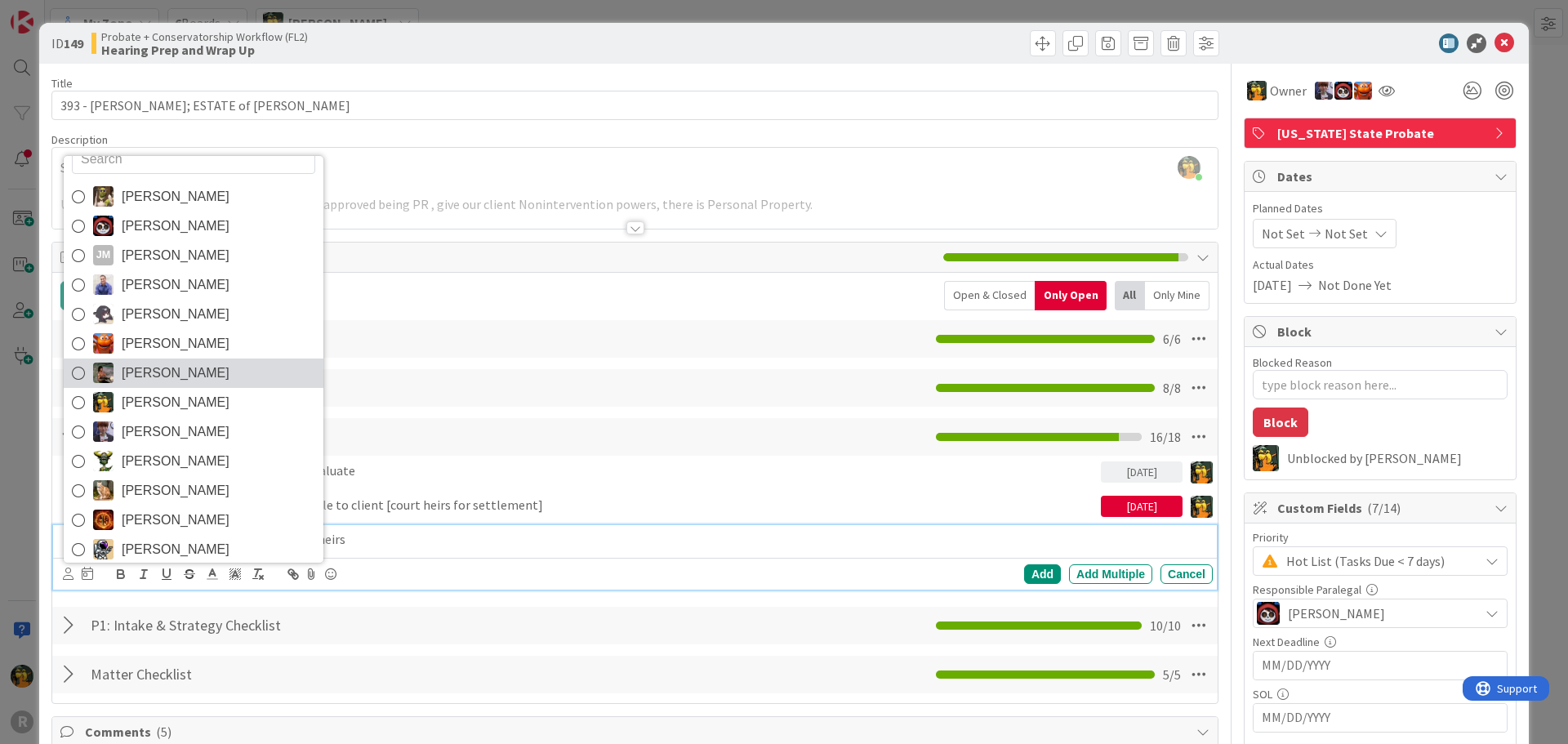
scroll to position [28, 0]
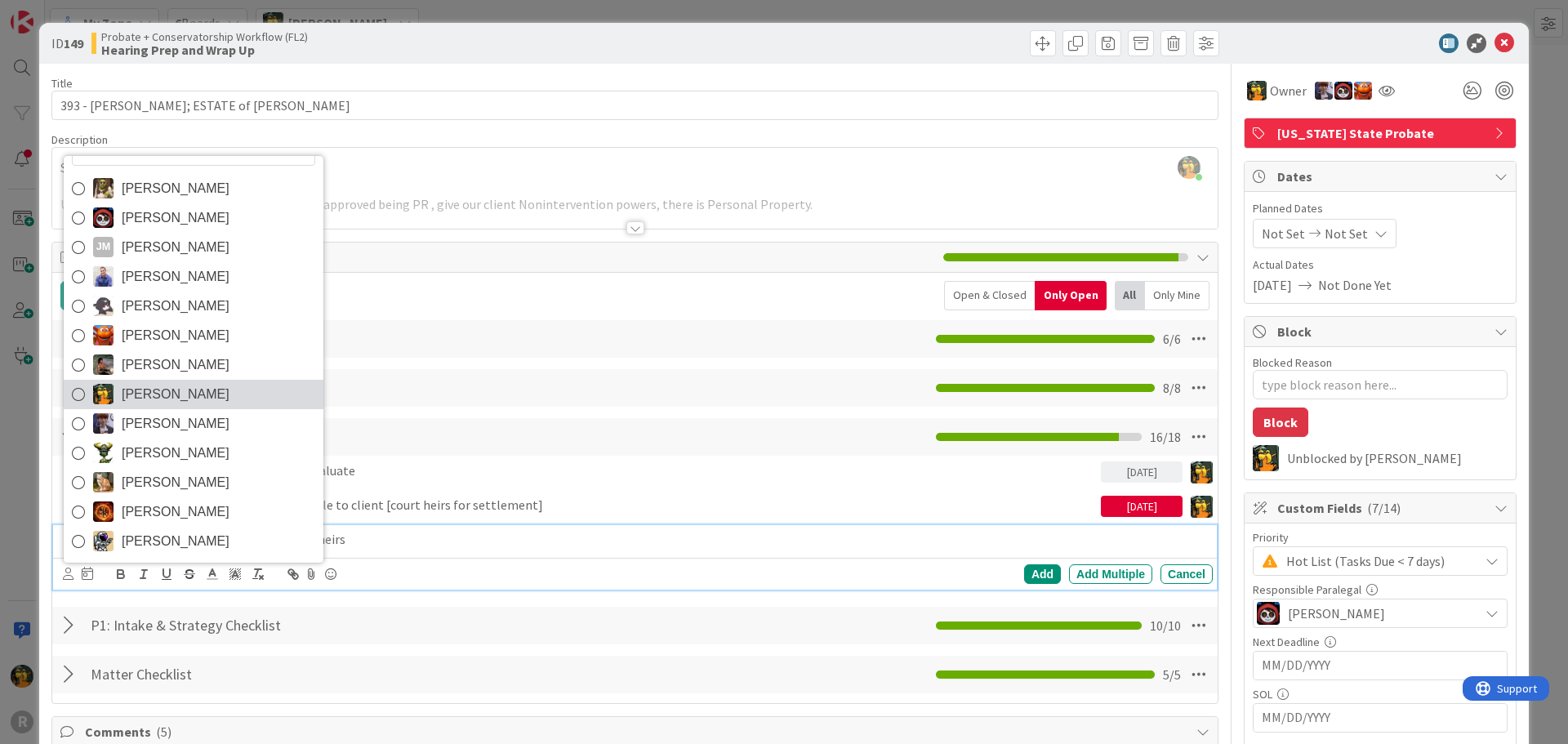
click at [180, 387] on span "[PERSON_NAME]" at bounding box center [176, 394] width 108 height 25
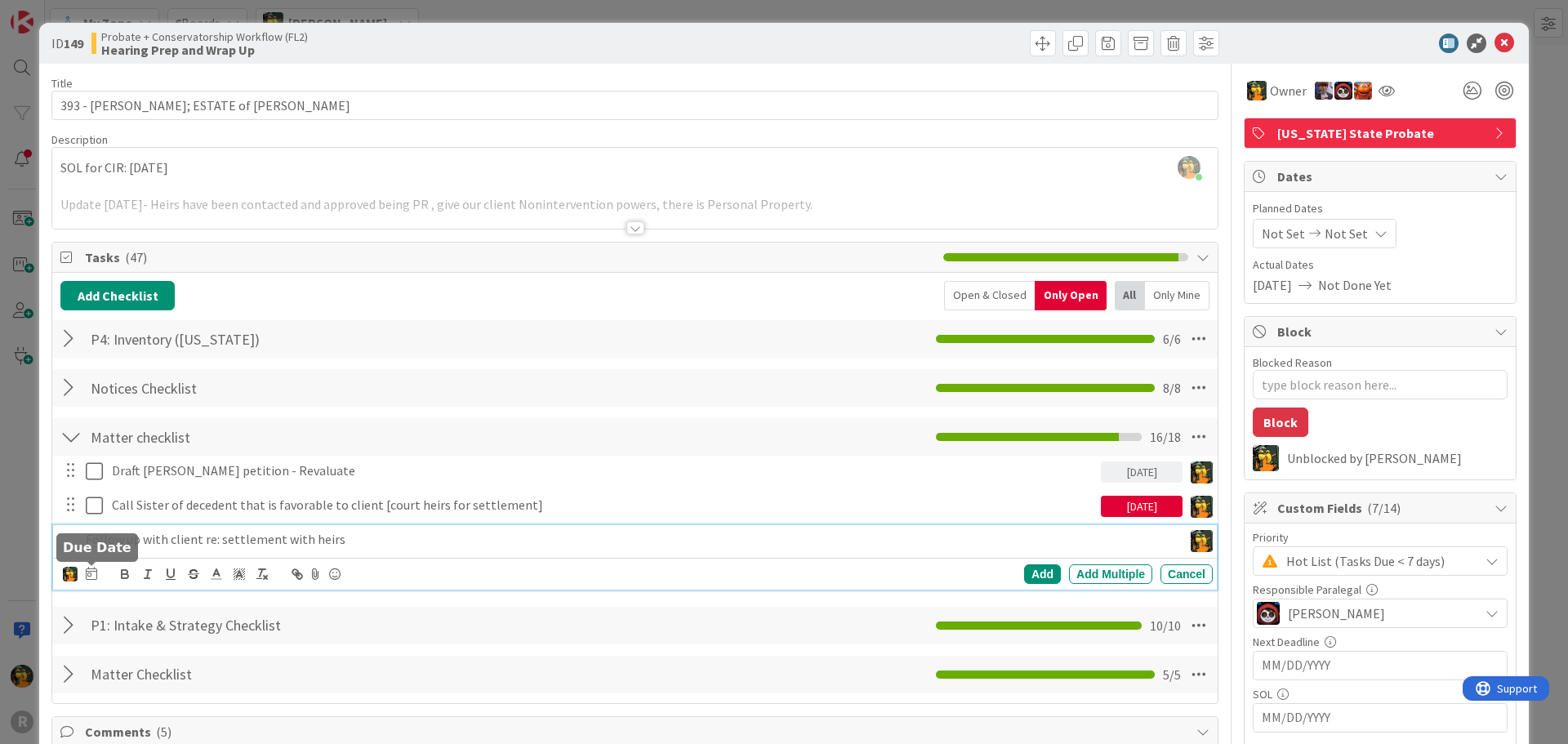
click at [90, 571] on icon at bounding box center [92, 573] width 11 height 13
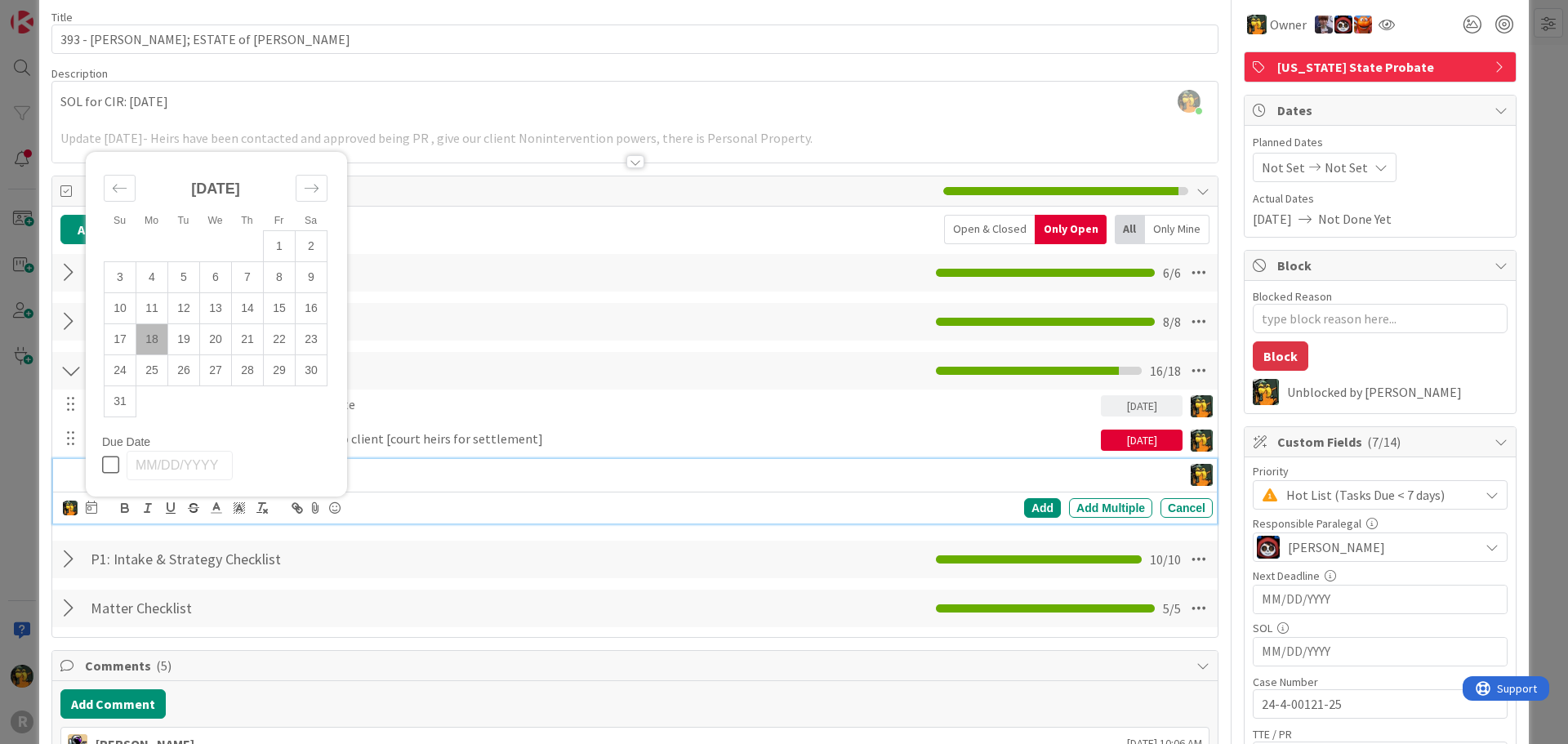
scroll to position [163, 0]
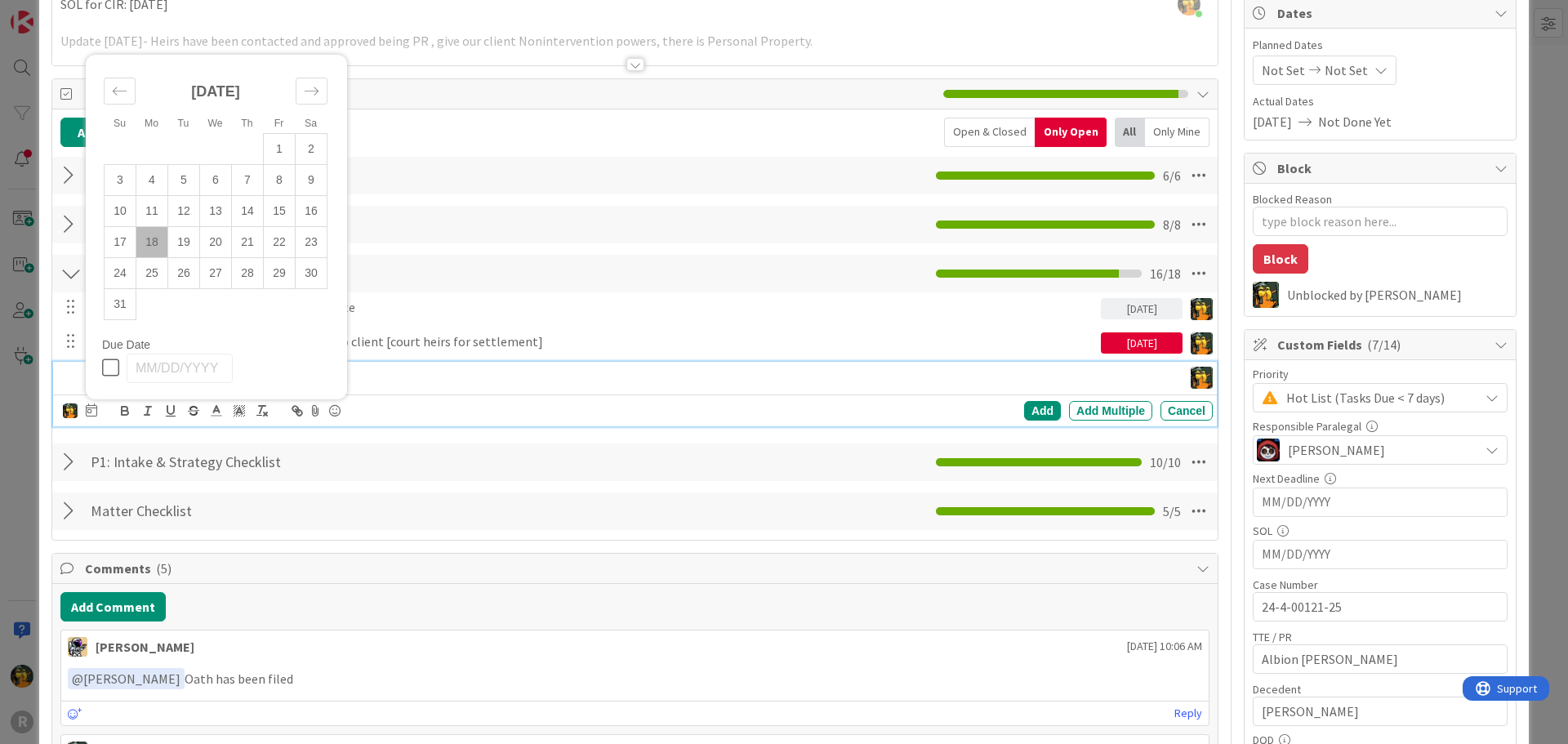
click at [153, 248] on td "18" at bounding box center [152, 241] width 31 height 31
click at [1032, 405] on div "Add" at bounding box center [1042, 410] width 37 height 20
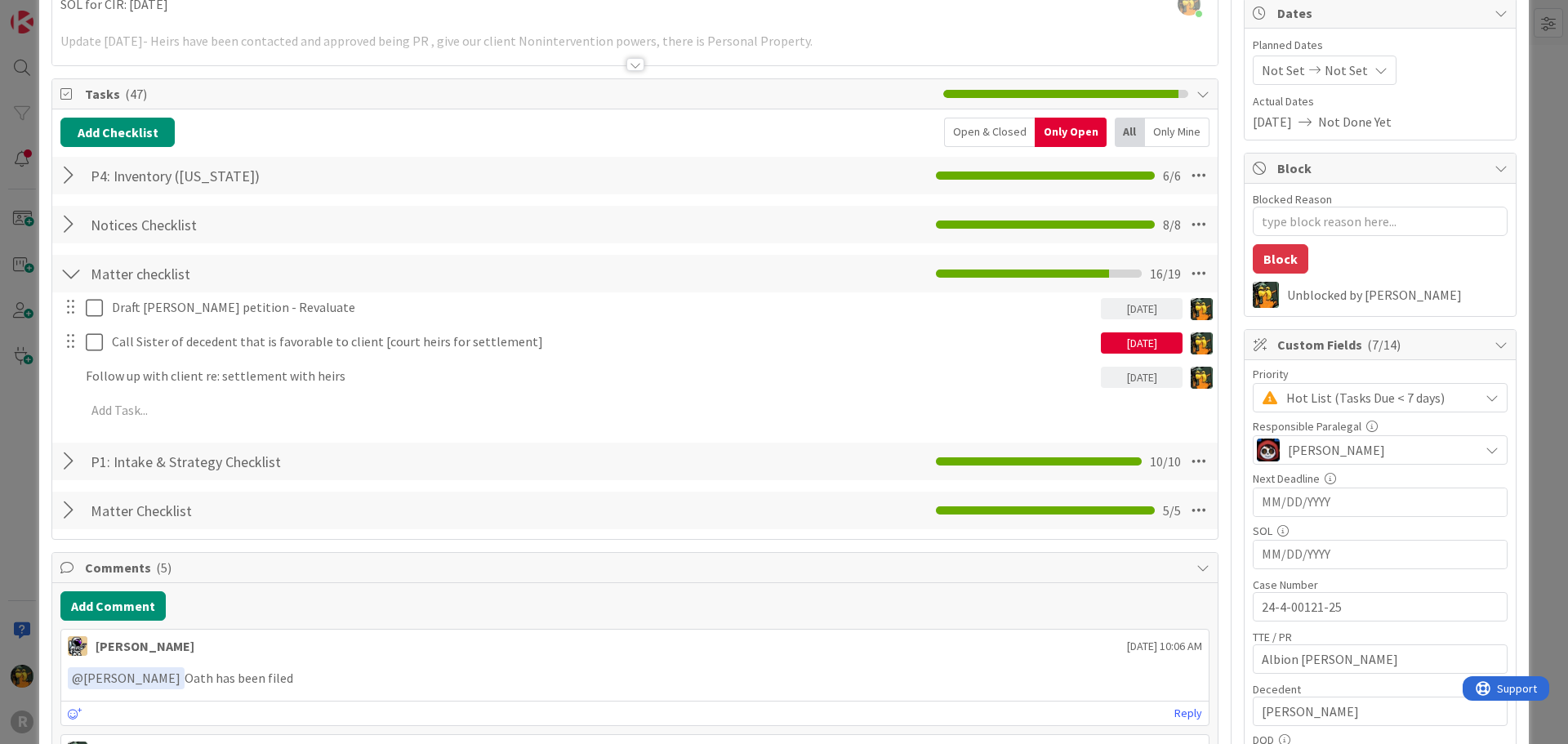
scroll to position [305, 0]
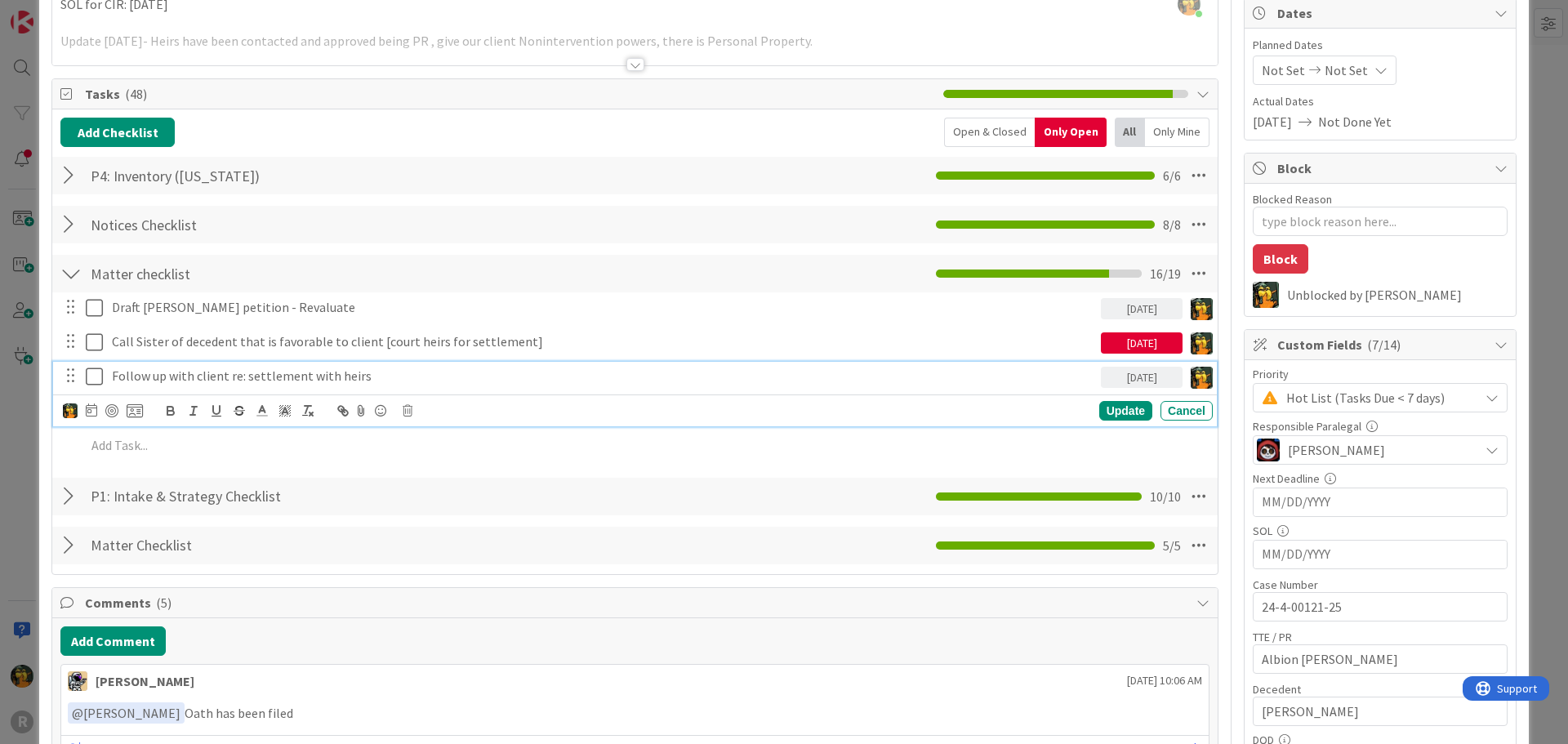
click at [212, 371] on p "Follow up with client re: settlement with heirs" at bounding box center [602, 376] width 982 height 19
click at [115, 408] on div at bounding box center [112, 411] width 13 height 13
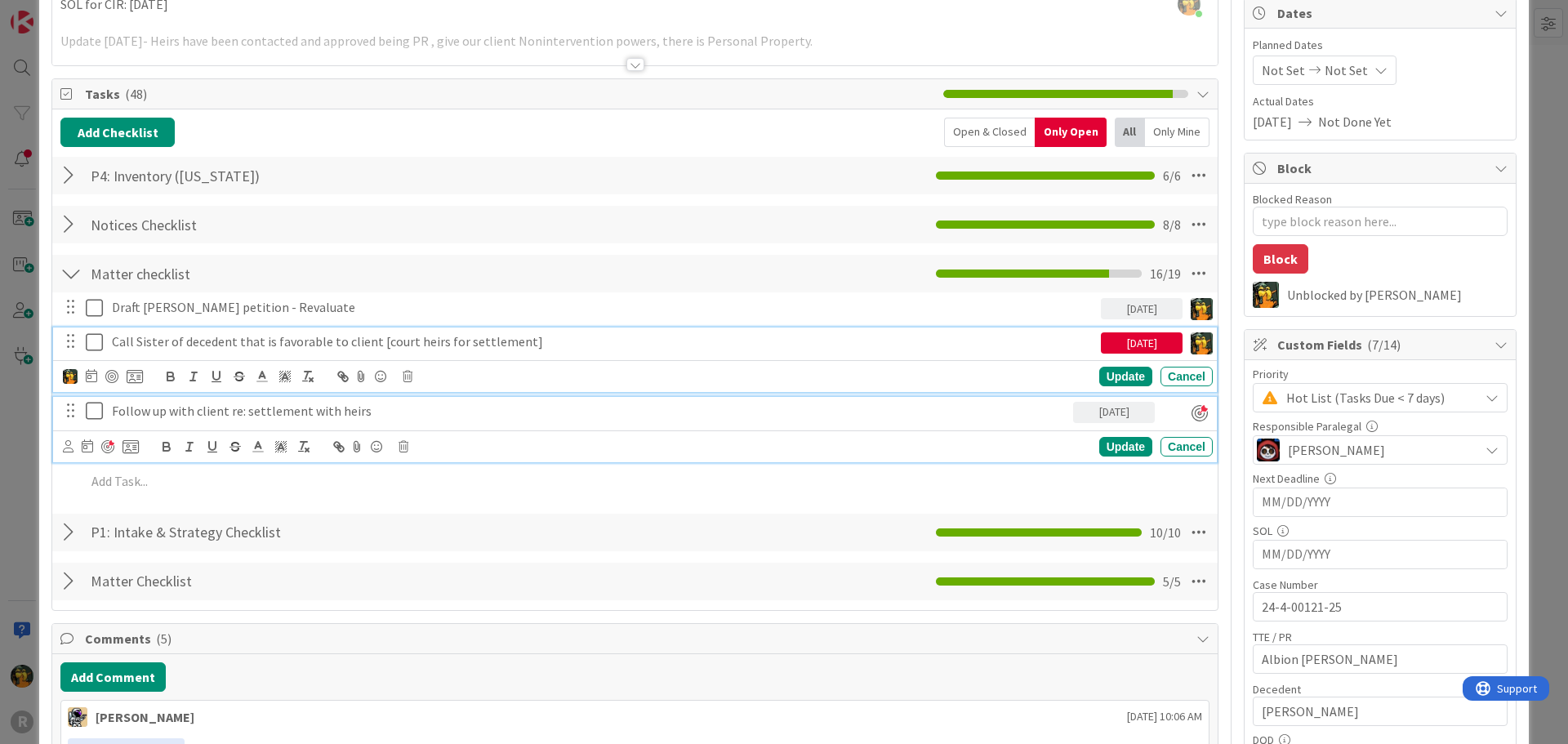
scroll to position [198, 0]
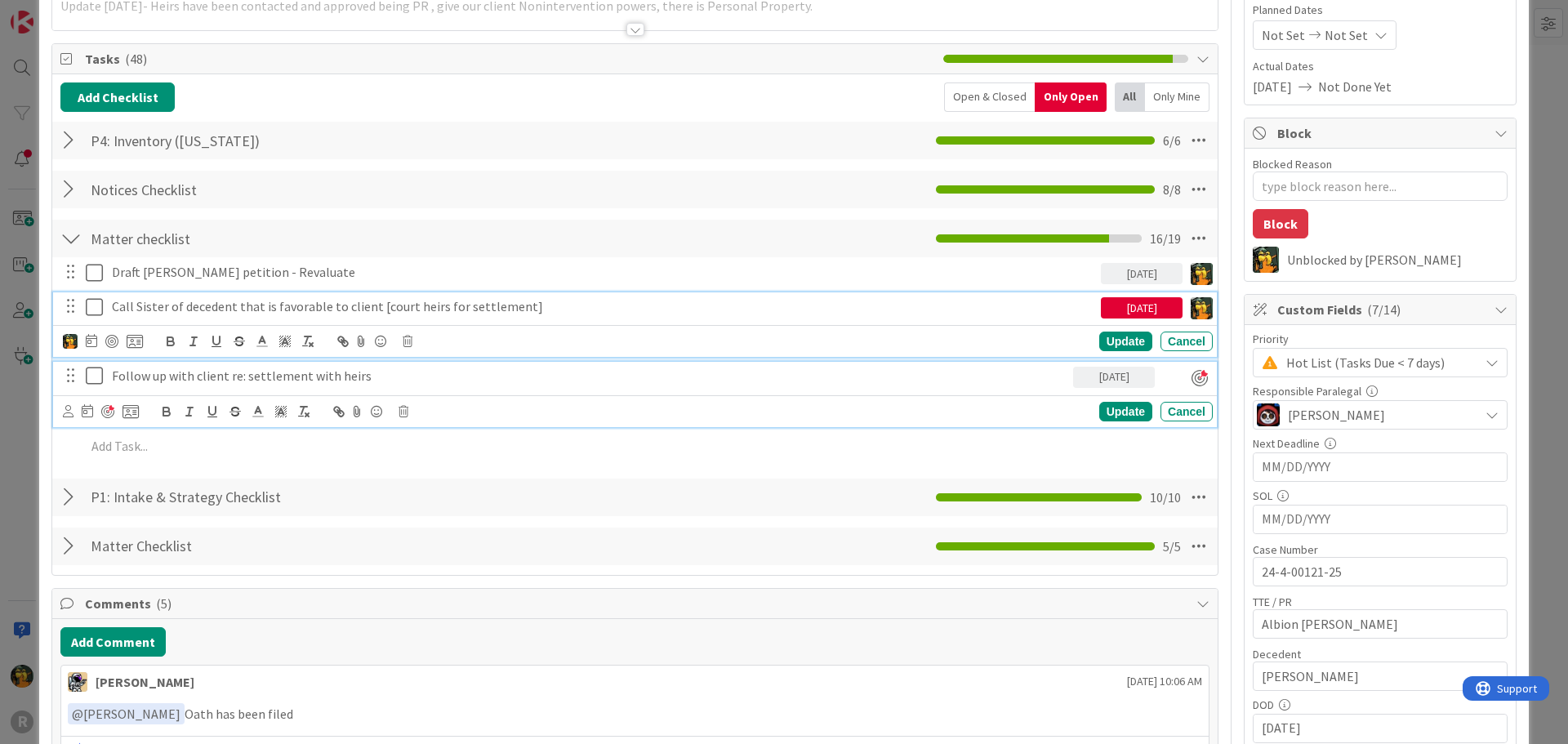
click at [274, 338] on div "Call Sister of decedent that is favorable to client [court heirs for settlement…" at bounding box center [635, 324] width 1163 height 65
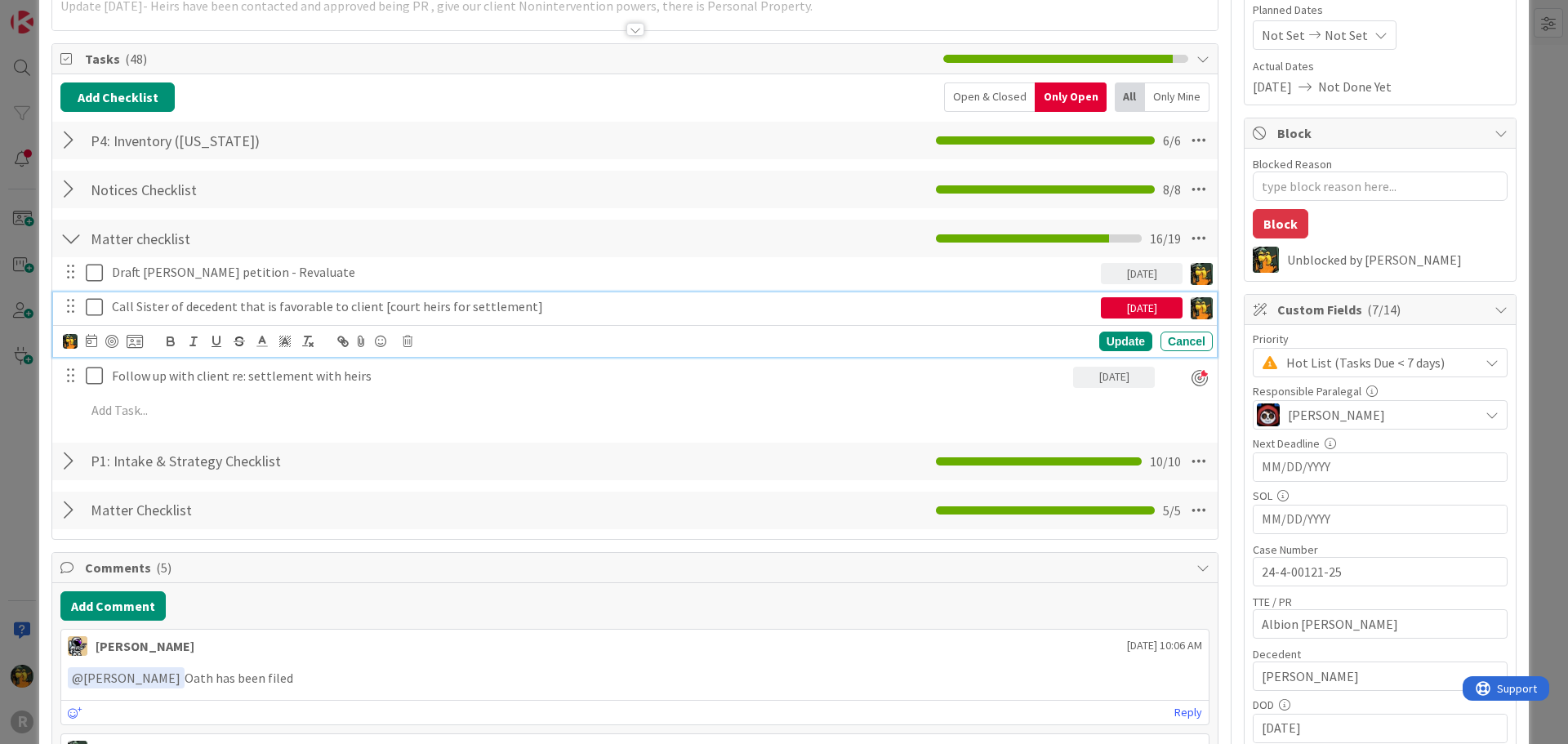
click at [1132, 313] on div "[DATE]" at bounding box center [1142, 307] width 82 height 21
type textarea "x"
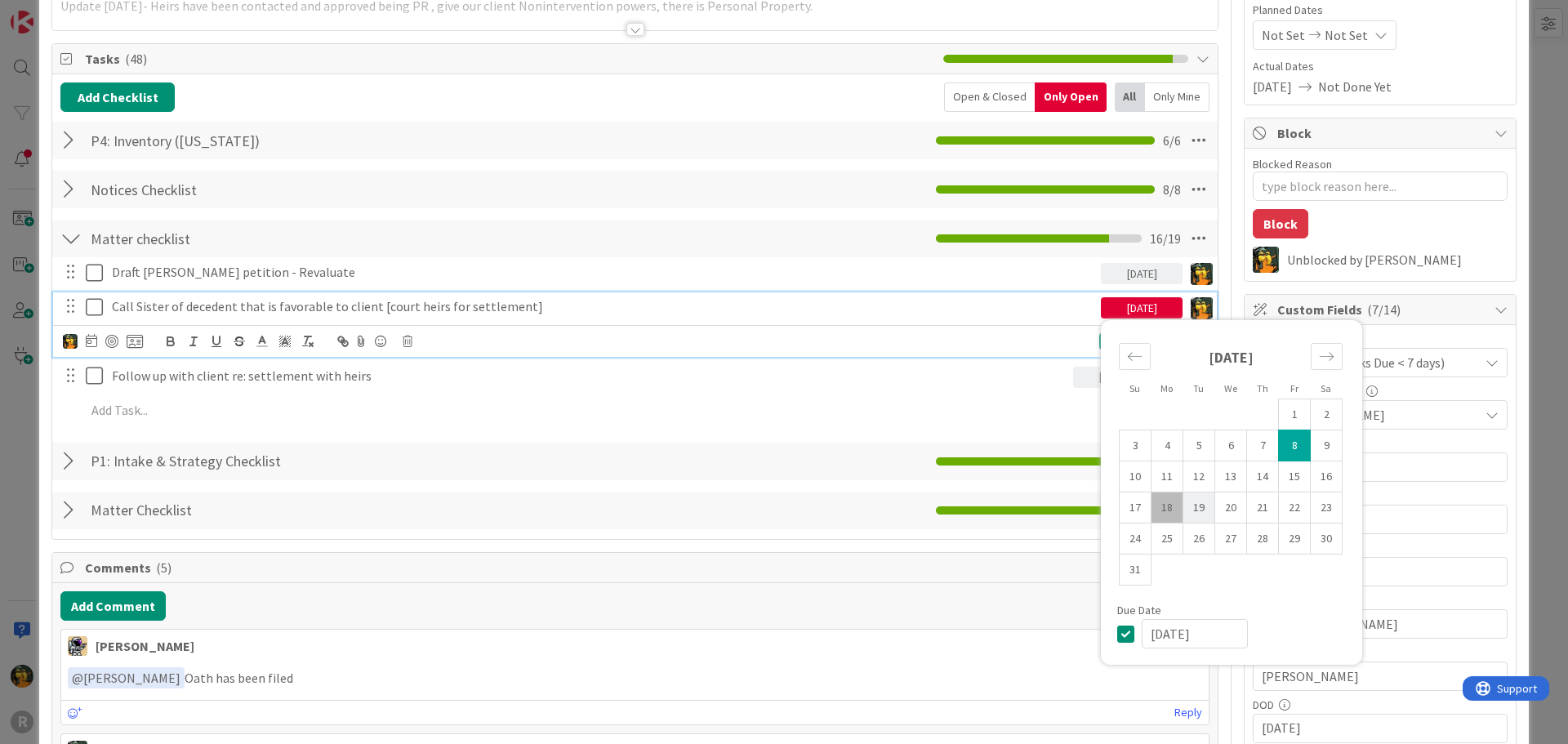
click at [1191, 506] on td "19" at bounding box center [1199, 507] width 31 height 31
type input "[DATE]"
click at [886, 288] on div "Draft [PERSON_NAME] petition - Revaluate [DATE] Update Cancel Call Sister of de…" at bounding box center [635, 344] width 1149 height 174
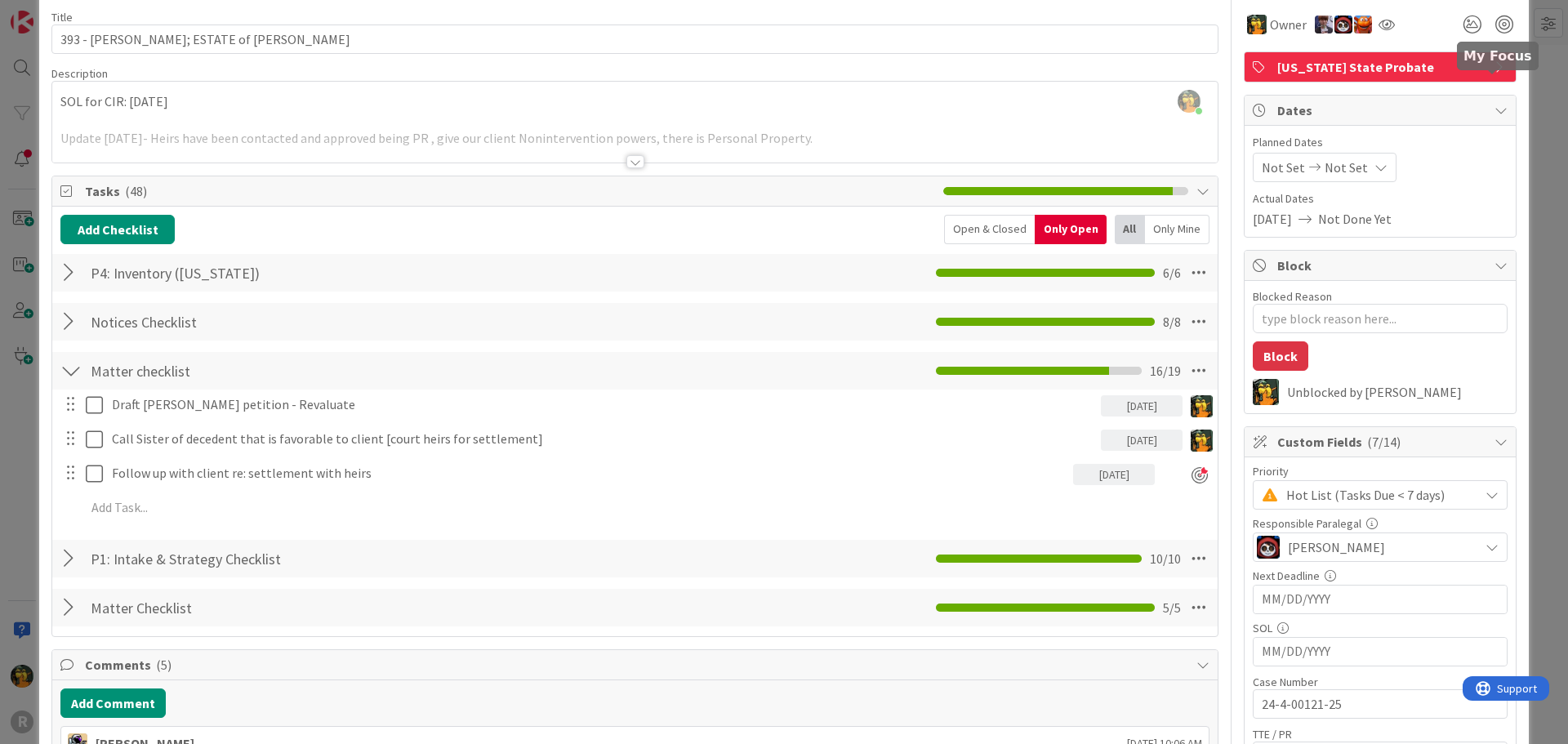
scroll to position [0, 0]
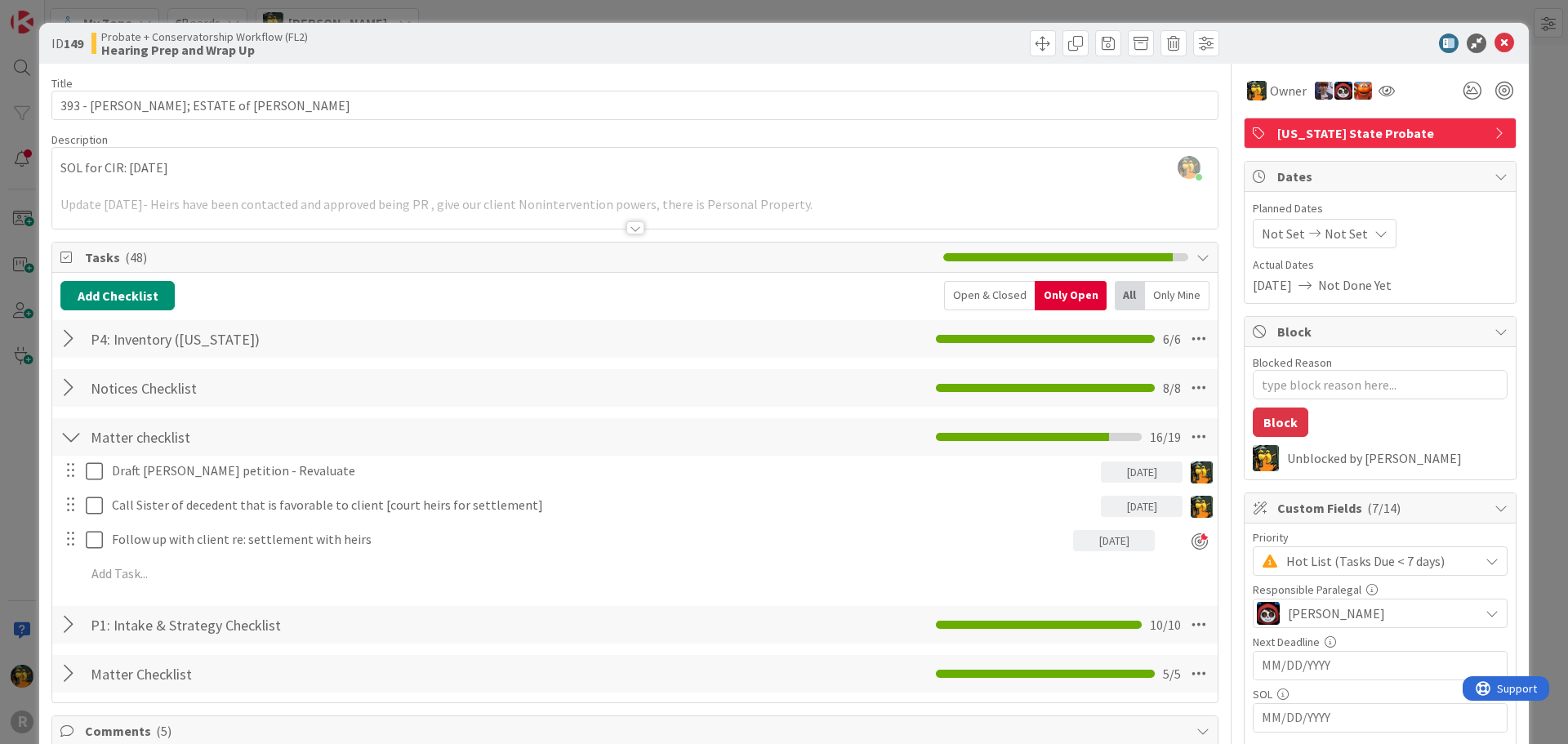
click at [1495, 50] on icon at bounding box center [1504, 43] width 20 height 20
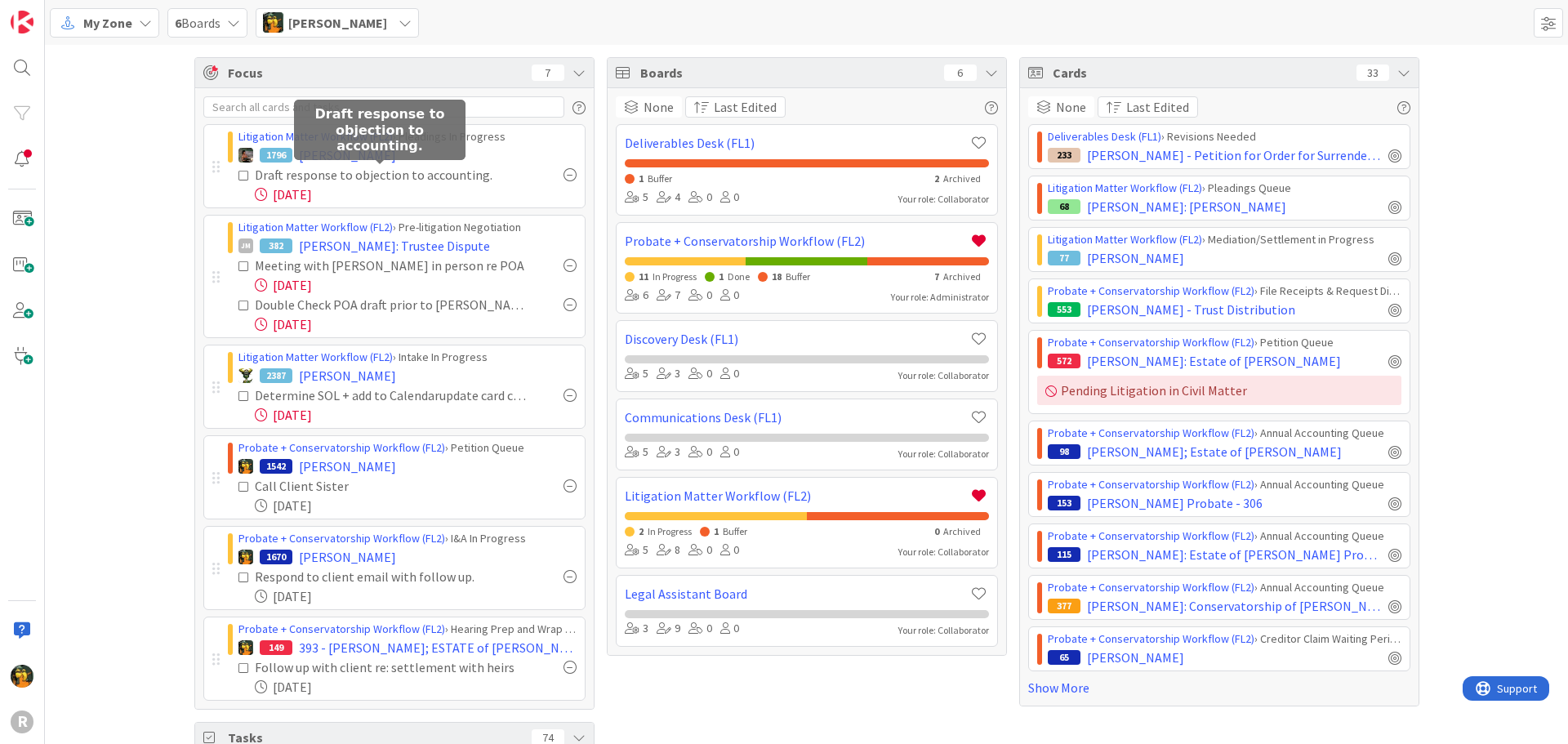
click at [346, 174] on div "Draft response to objection to accounting." at bounding box center [389, 175] width 269 height 20
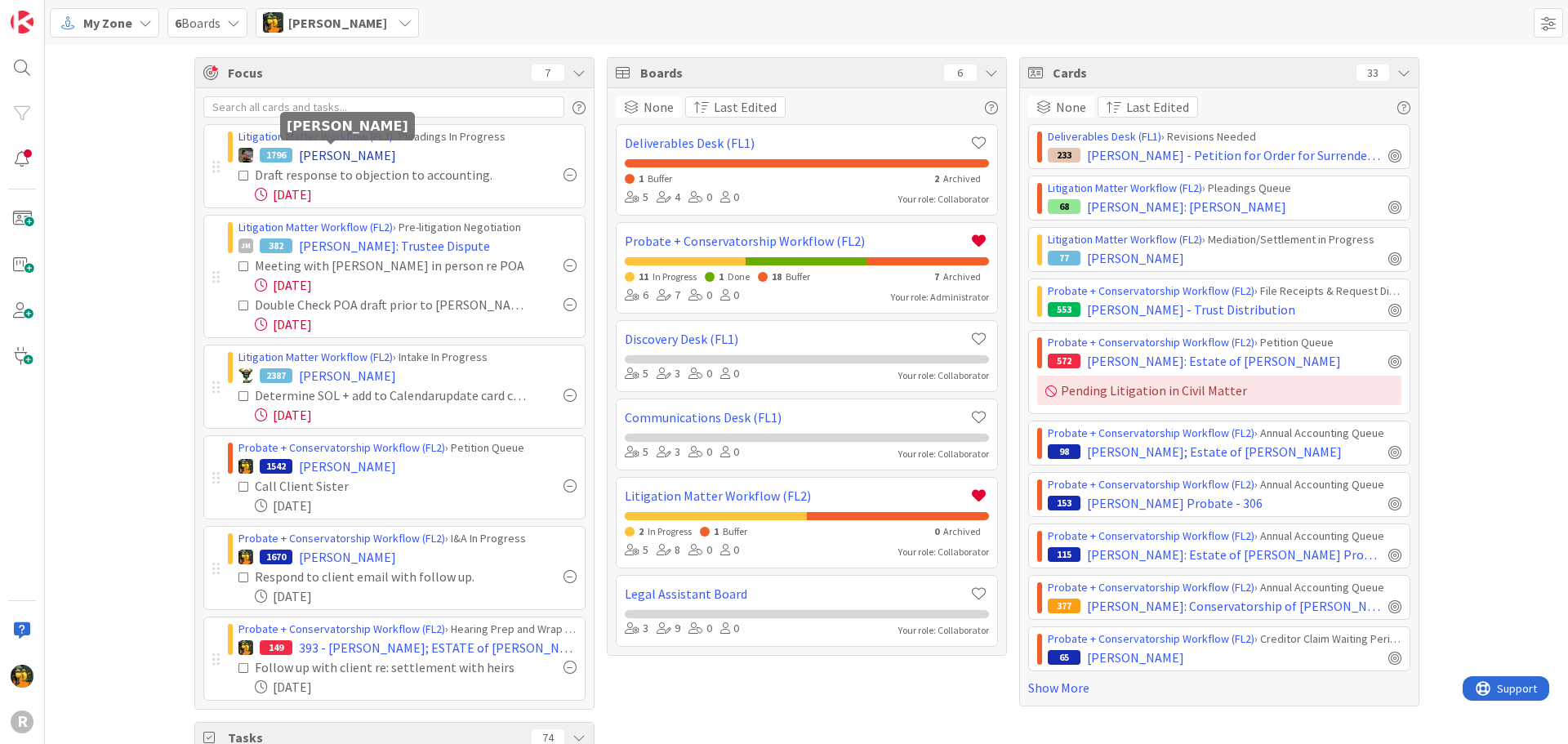
click at [312, 157] on span "[PERSON_NAME]" at bounding box center [347, 155] width 97 height 20
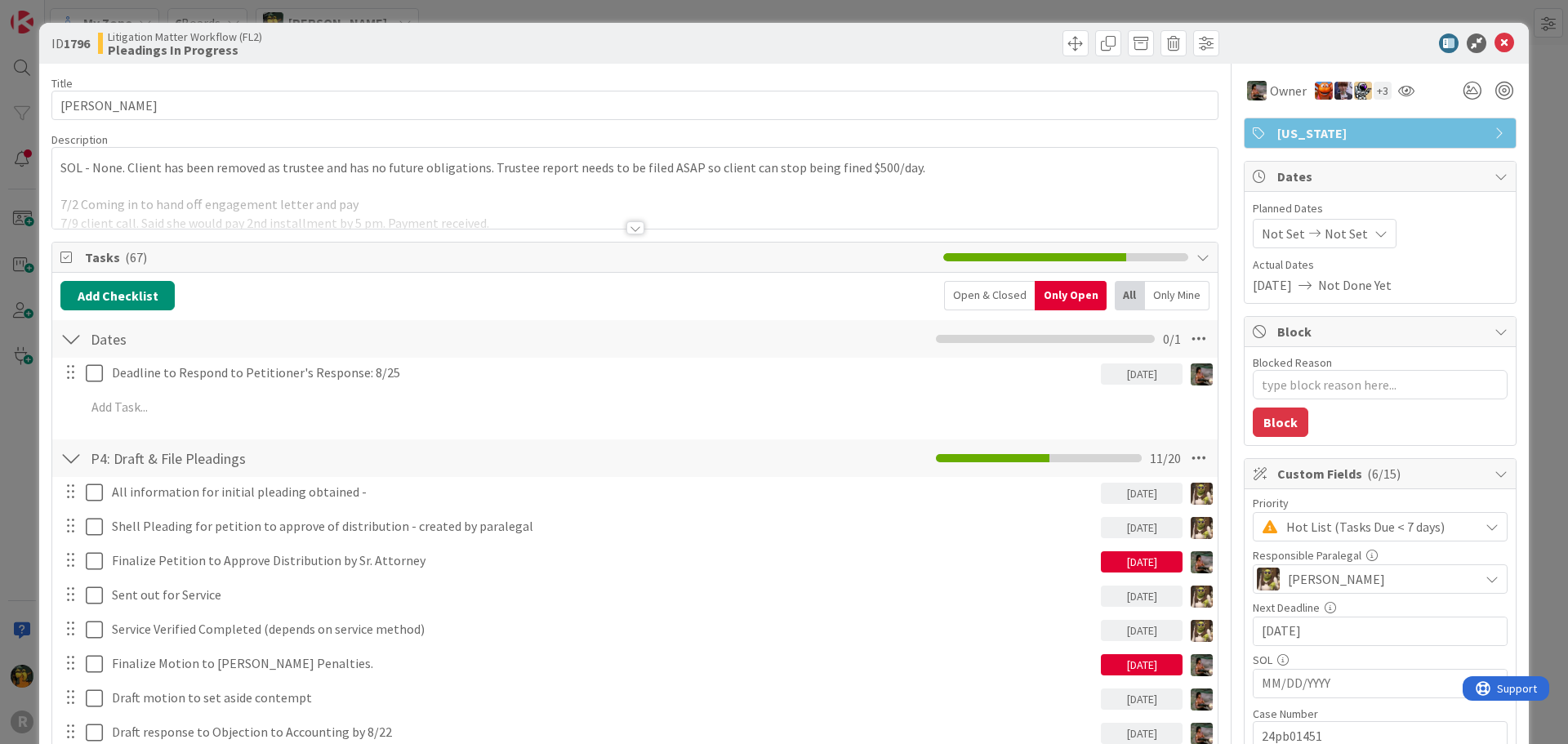
type textarea "x"
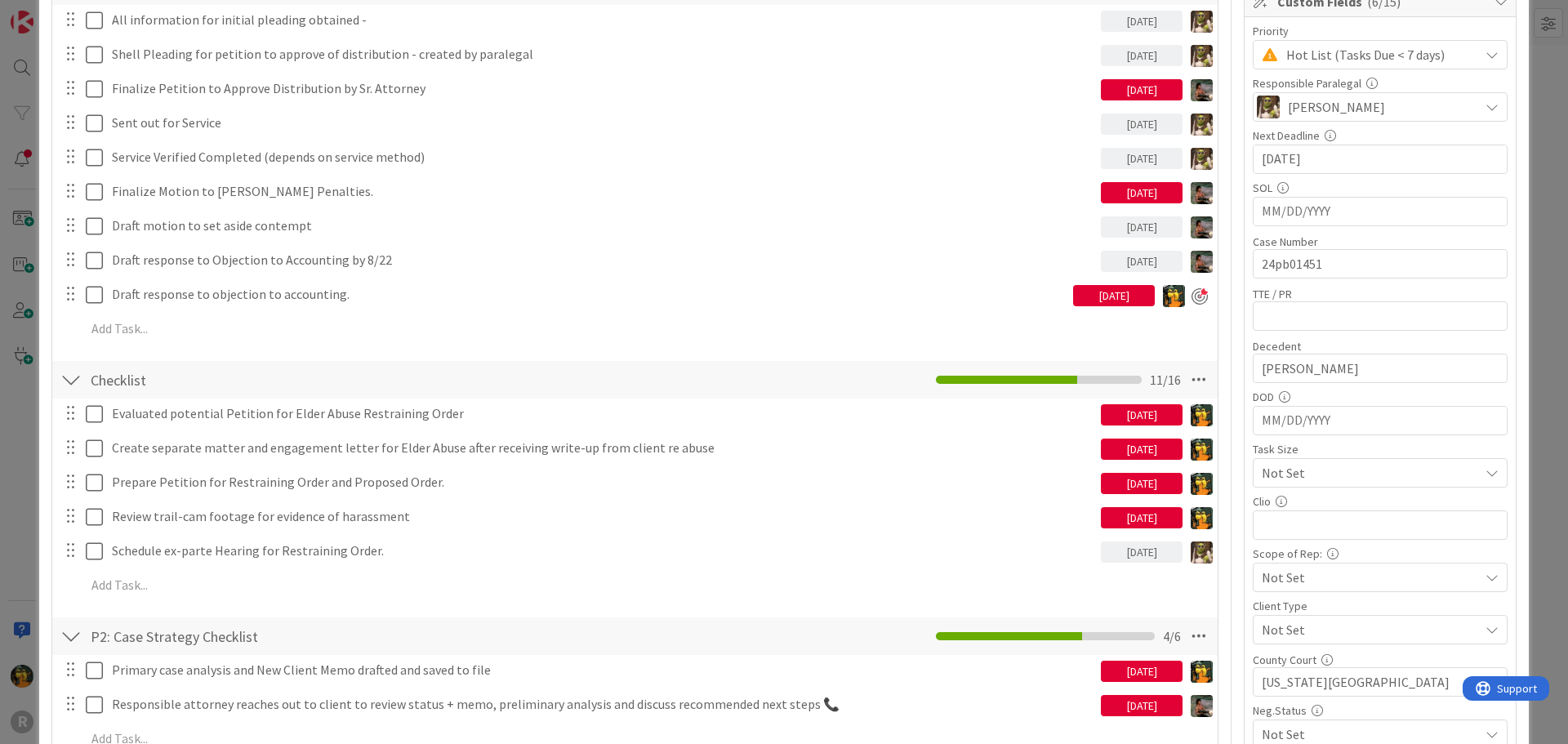
scroll to position [489, 0]
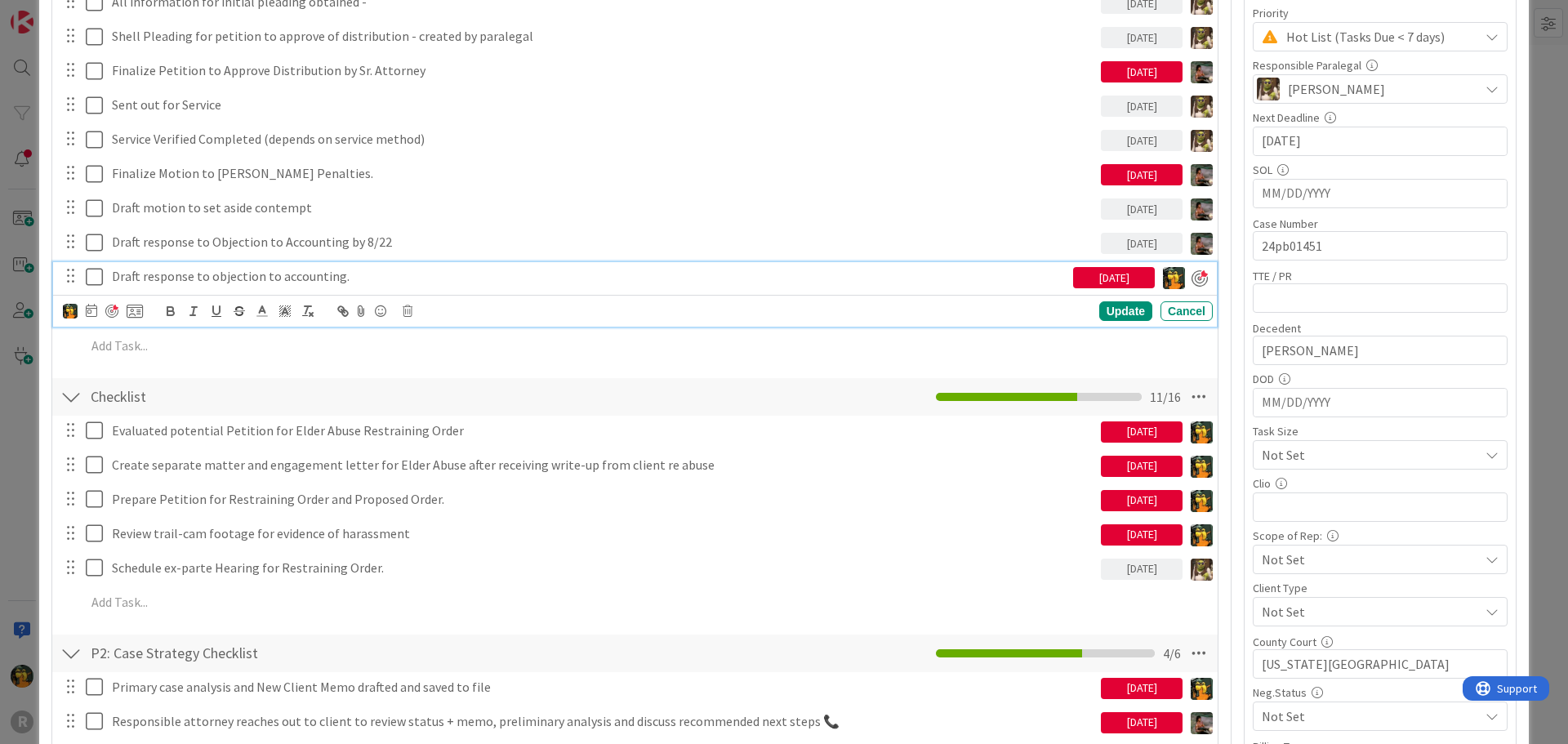
click at [210, 275] on p "Draft response to objection to accounting." at bounding box center [589, 277] width 954 height 19
click at [92, 308] on icon at bounding box center [92, 310] width 11 height 13
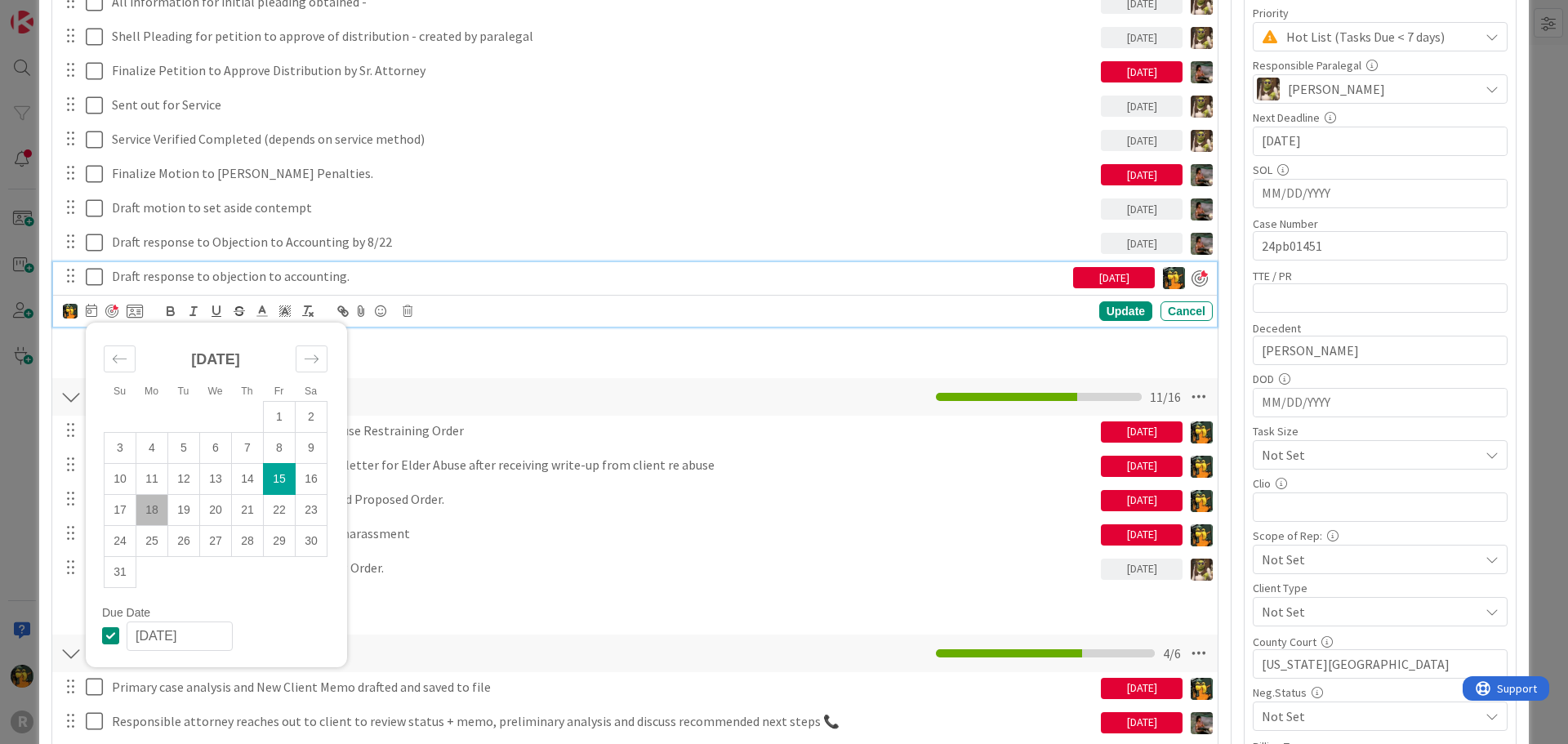
click at [155, 512] on td "18" at bounding box center [152, 509] width 31 height 31
type input "[DATE]"
type textarea "x"
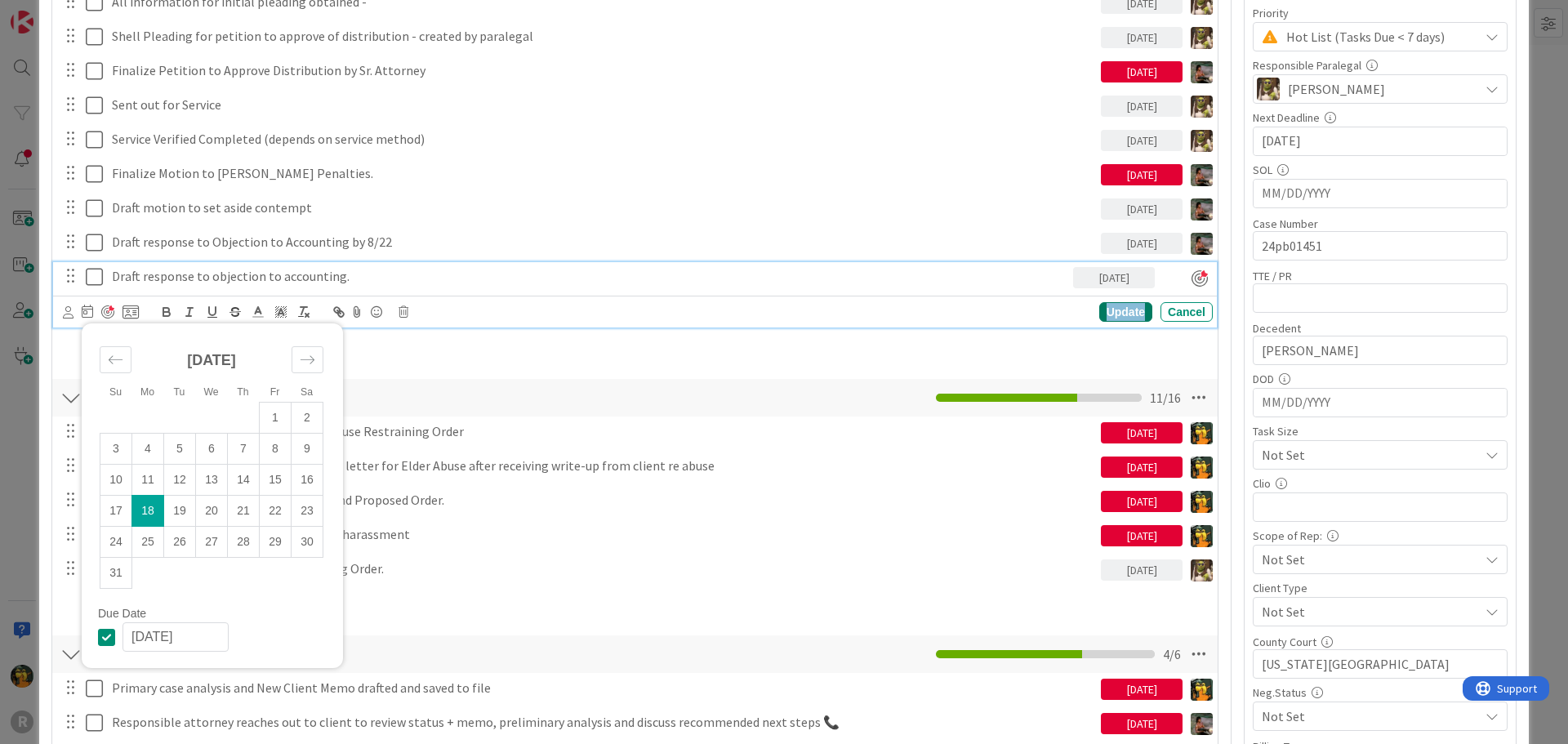
click at [1119, 309] on div "Update" at bounding box center [1126, 312] width 53 height 20
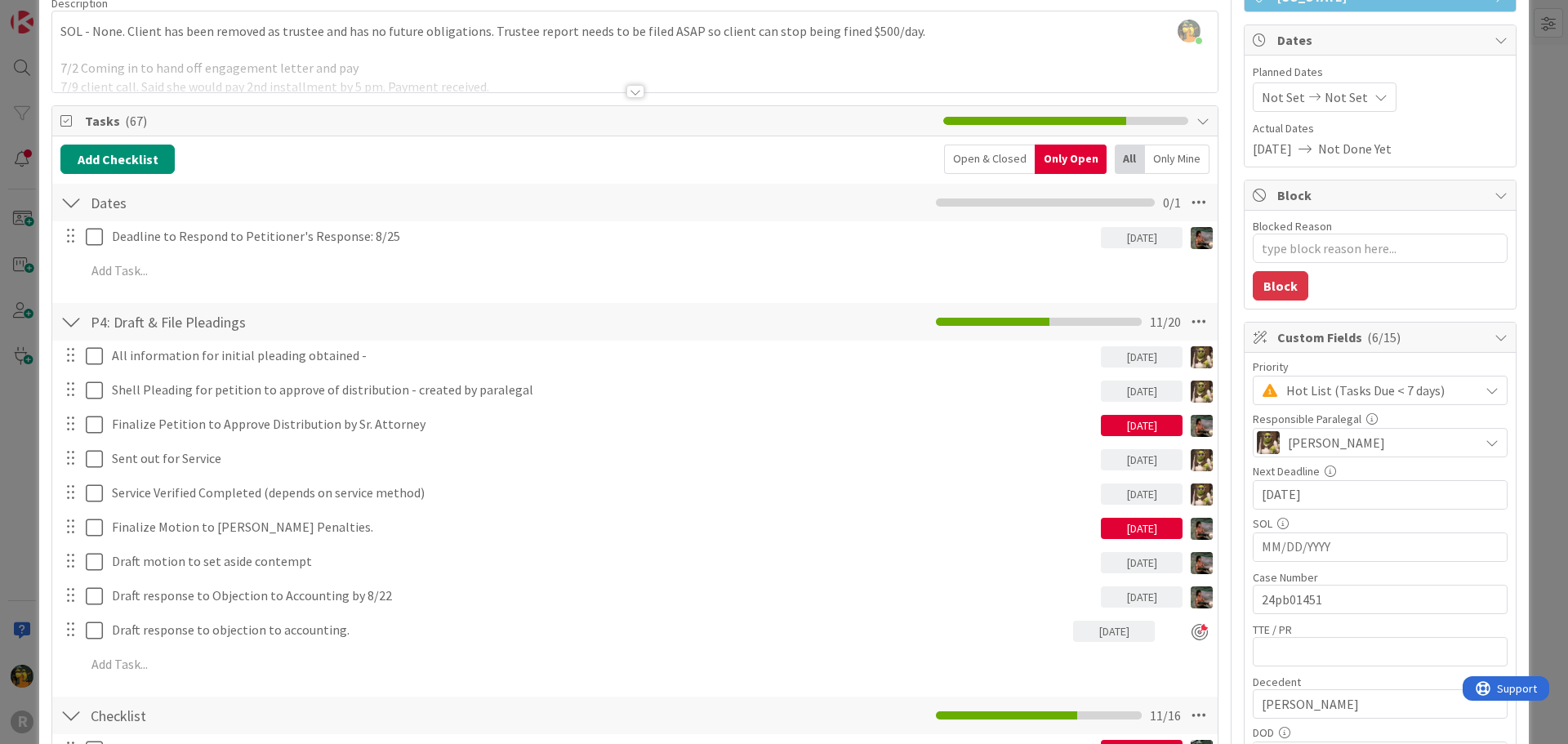
scroll to position [0, 0]
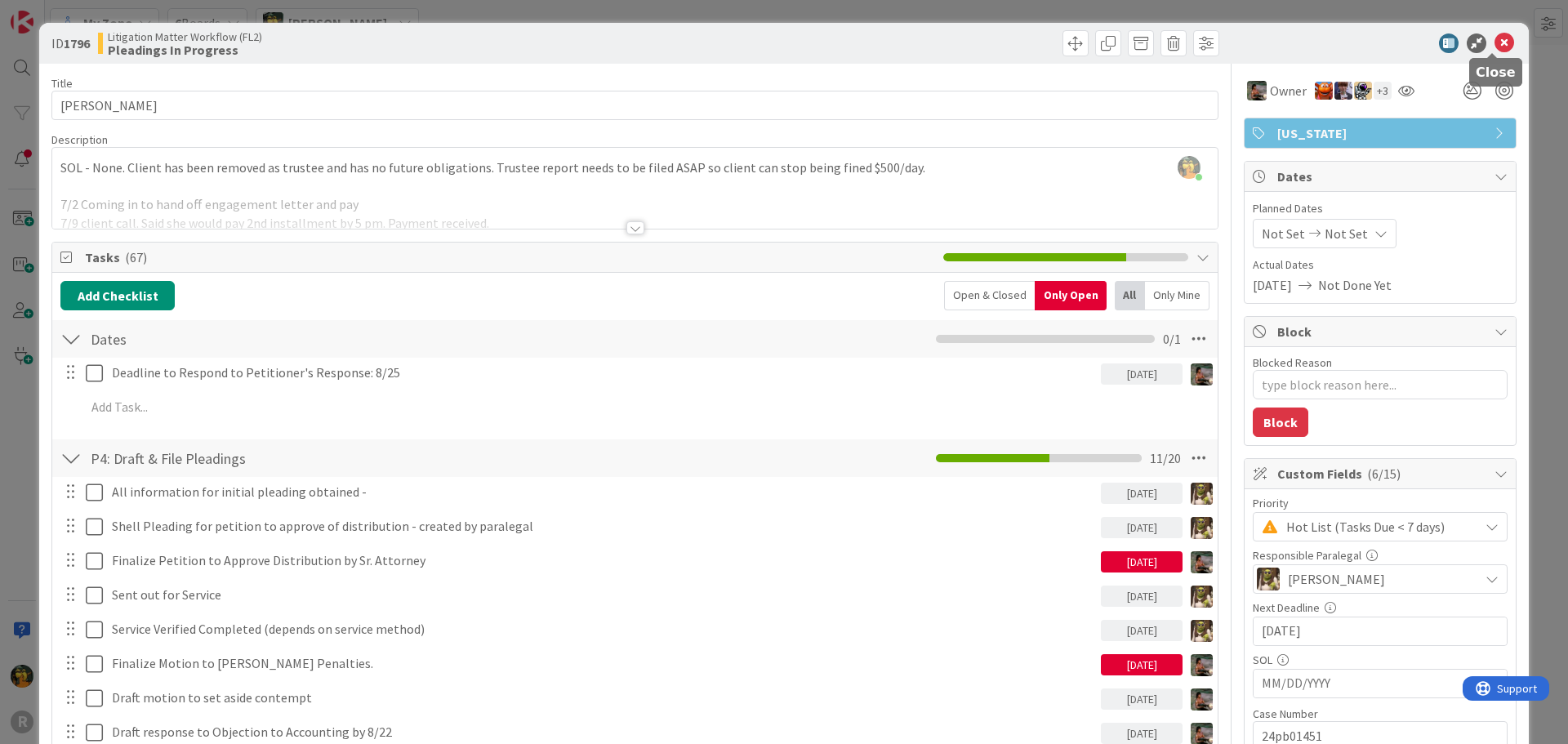
click at [1495, 47] on icon at bounding box center [1504, 43] width 20 height 20
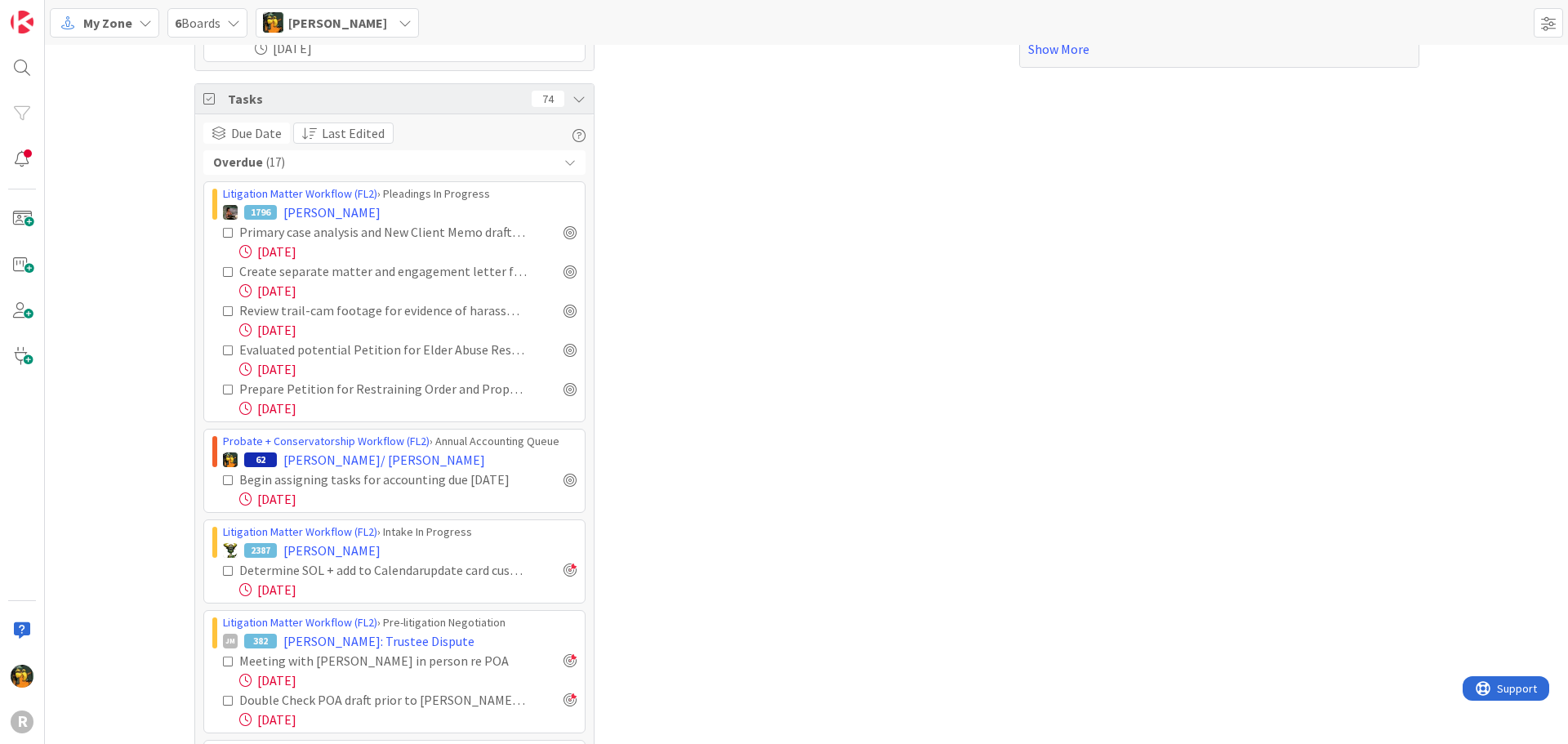
scroll to position [653, 0]
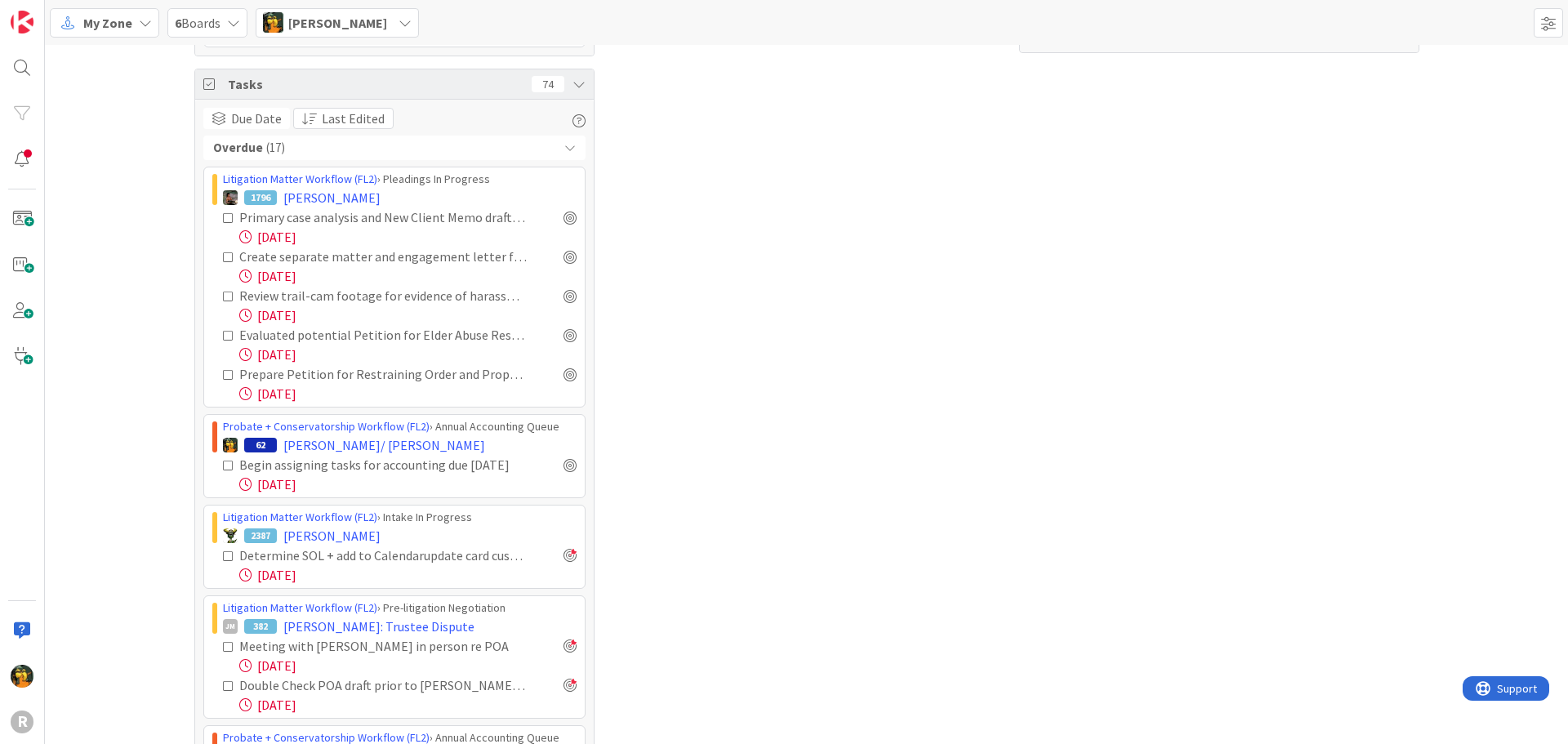
click at [1458, 149] on div "Focus 7 Litigation Matter Workflow (FL2) › Intake In Progress 2387 [PERSON_NAME…" at bounding box center [806, 484] width 1523 height 2184
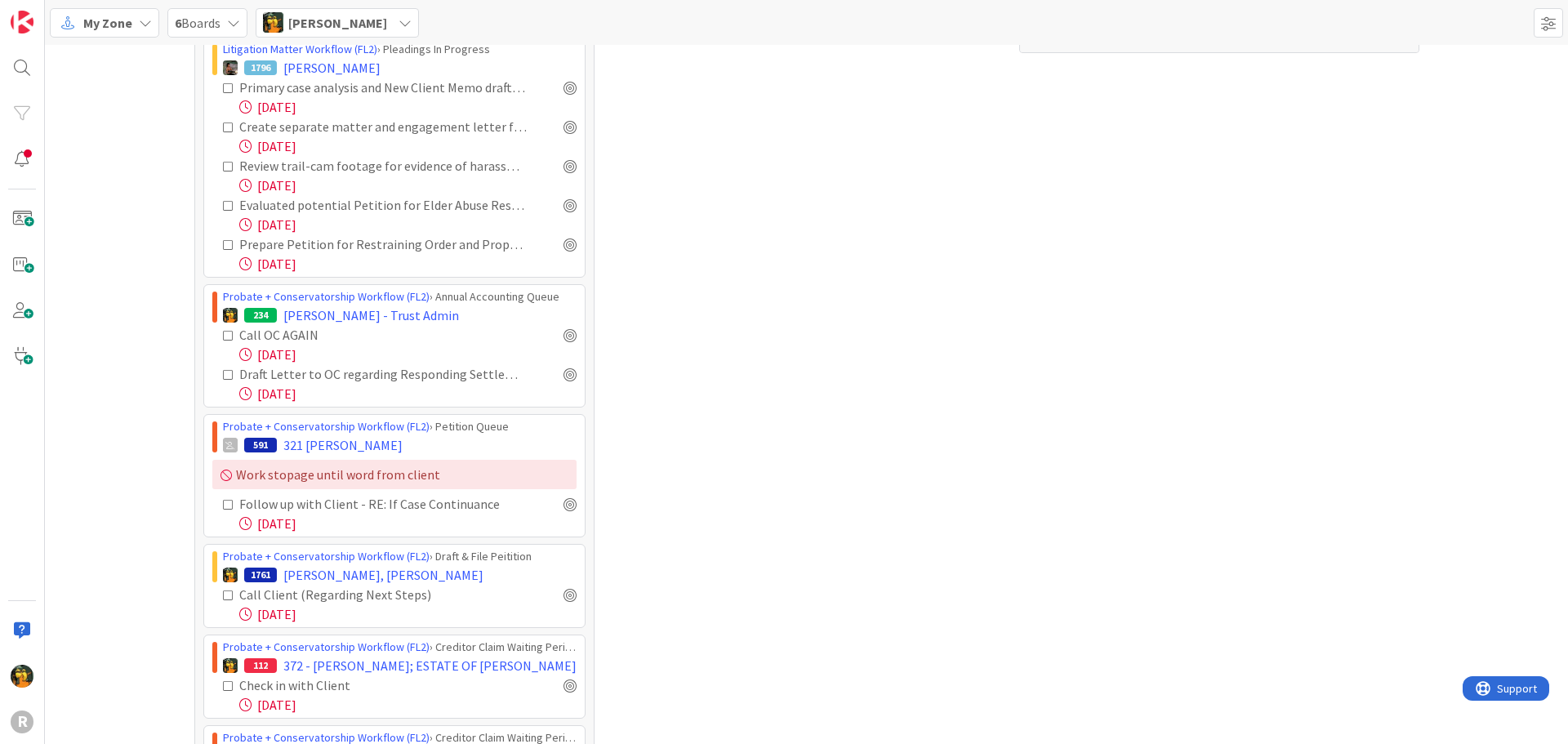
scroll to position [433, 0]
